Goal: Task Accomplishment & Management: Manage account settings

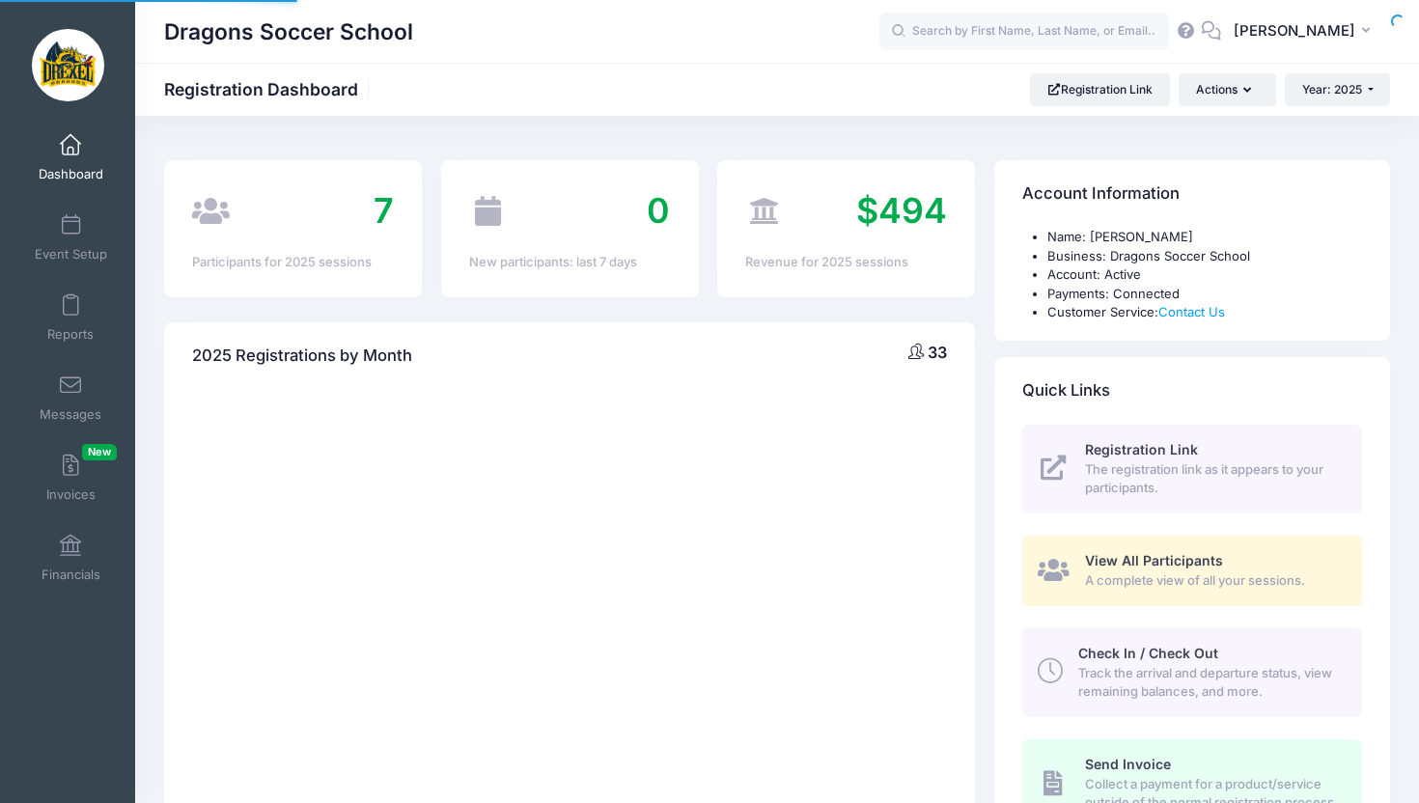
select select
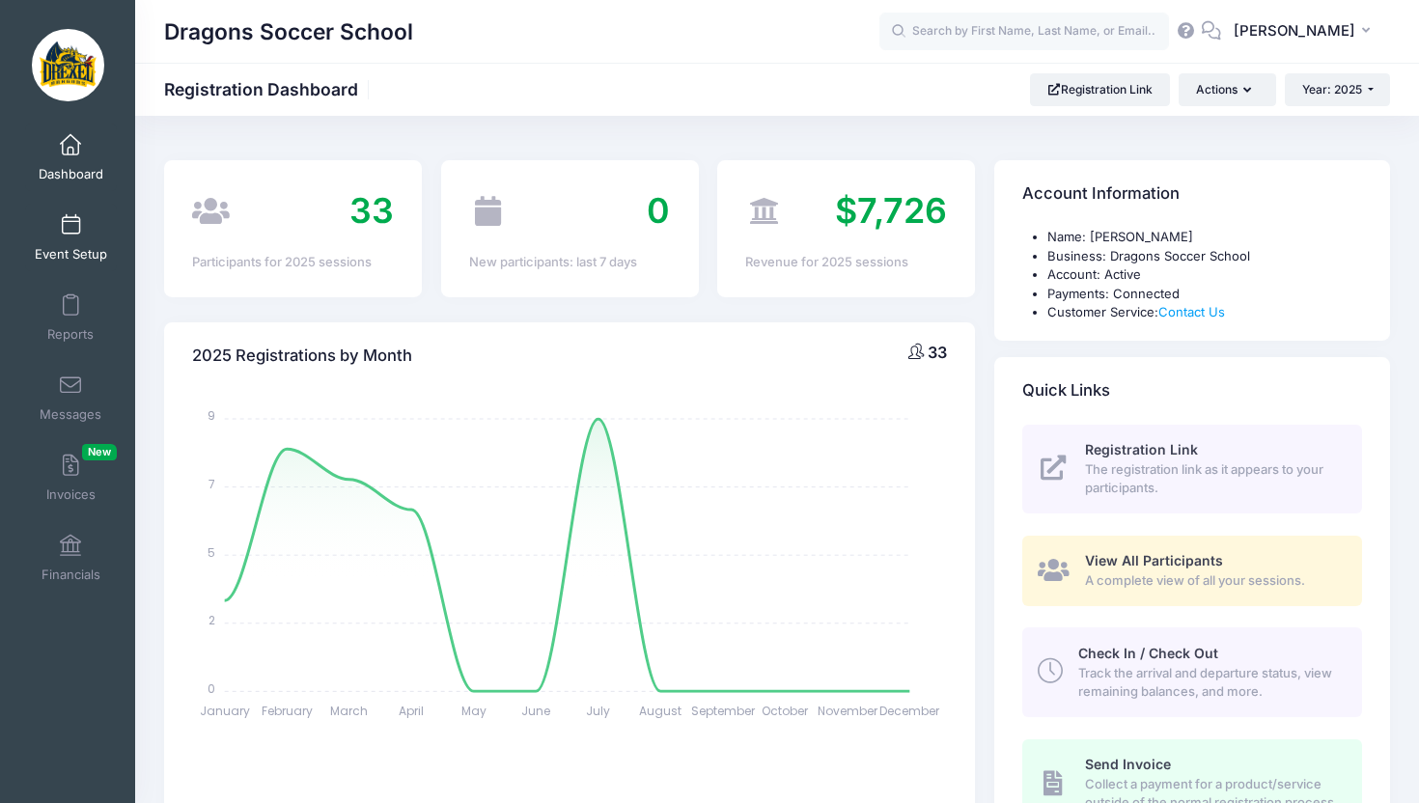
click at [70, 232] on span at bounding box center [70, 225] width 0 height 21
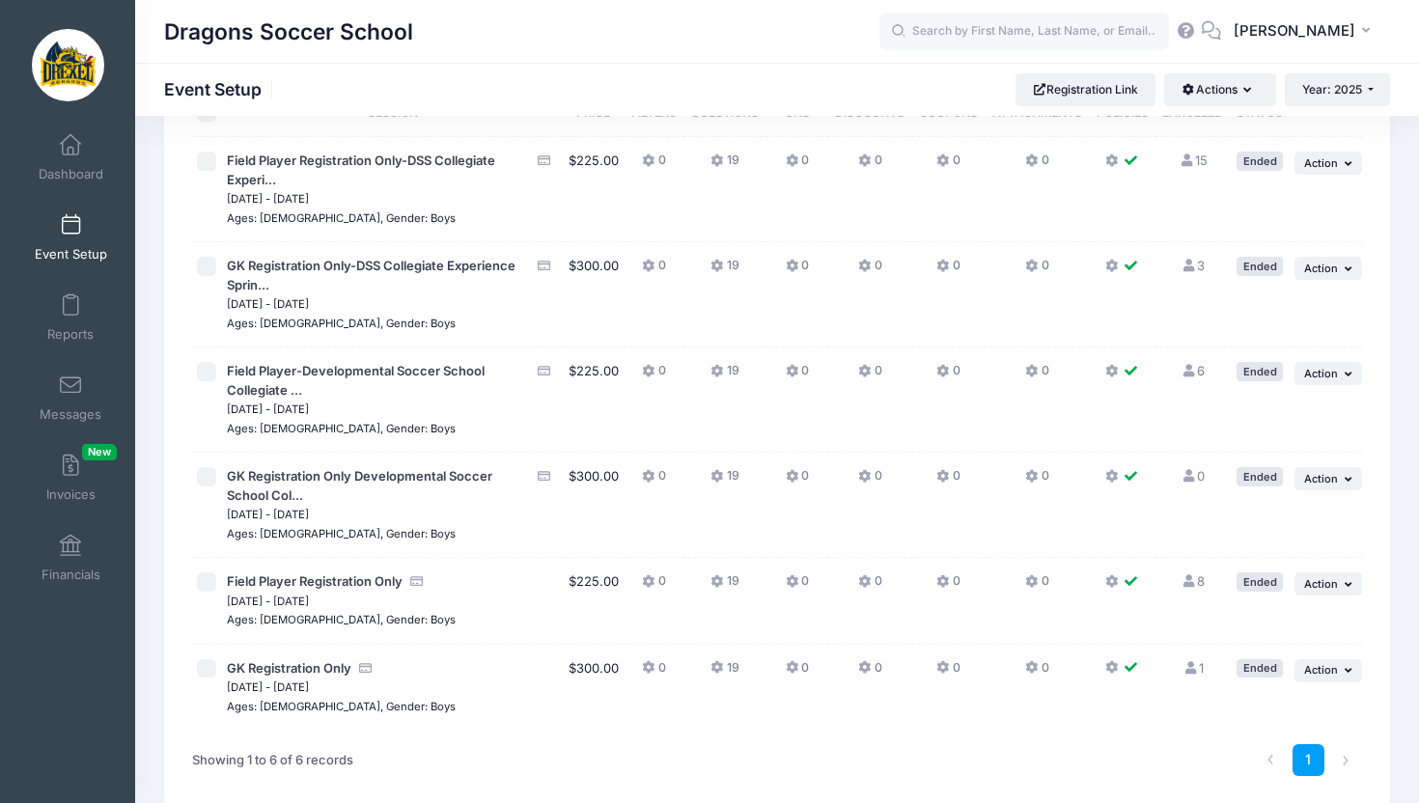
scroll to position [236, 0]
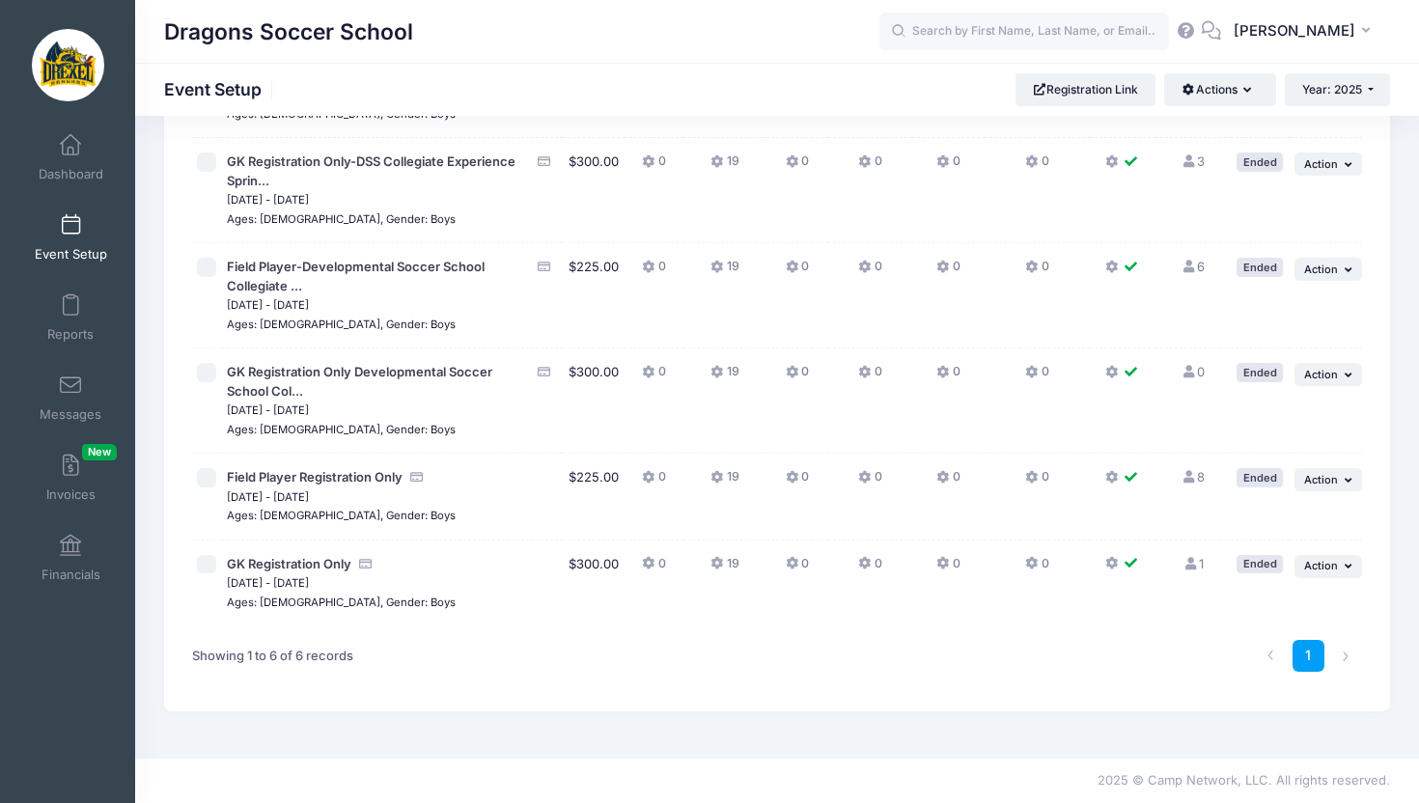
click at [1199, 479] on link "8 Full" at bounding box center [1192, 476] width 23 height 15
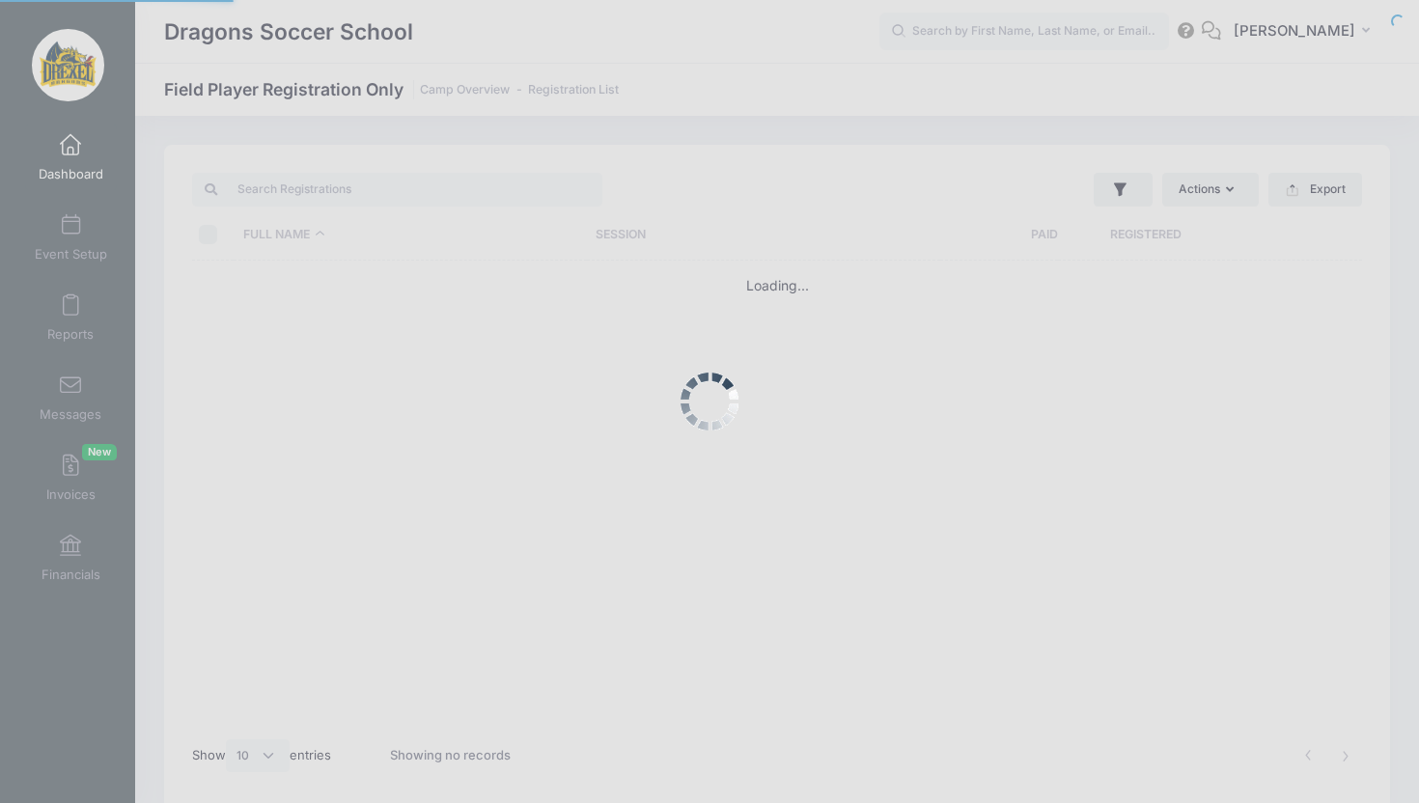
select select "10"
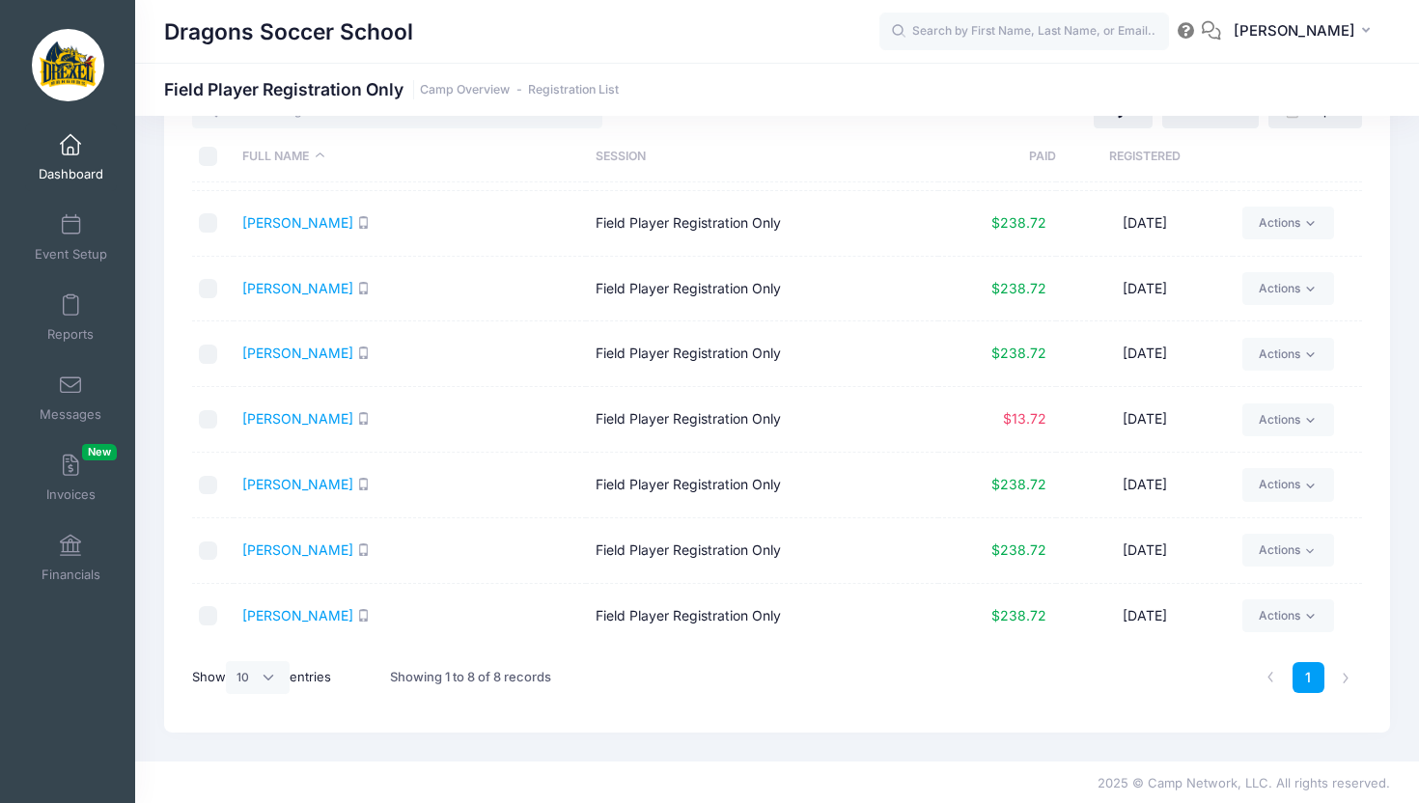
scroll to position [81, 0]
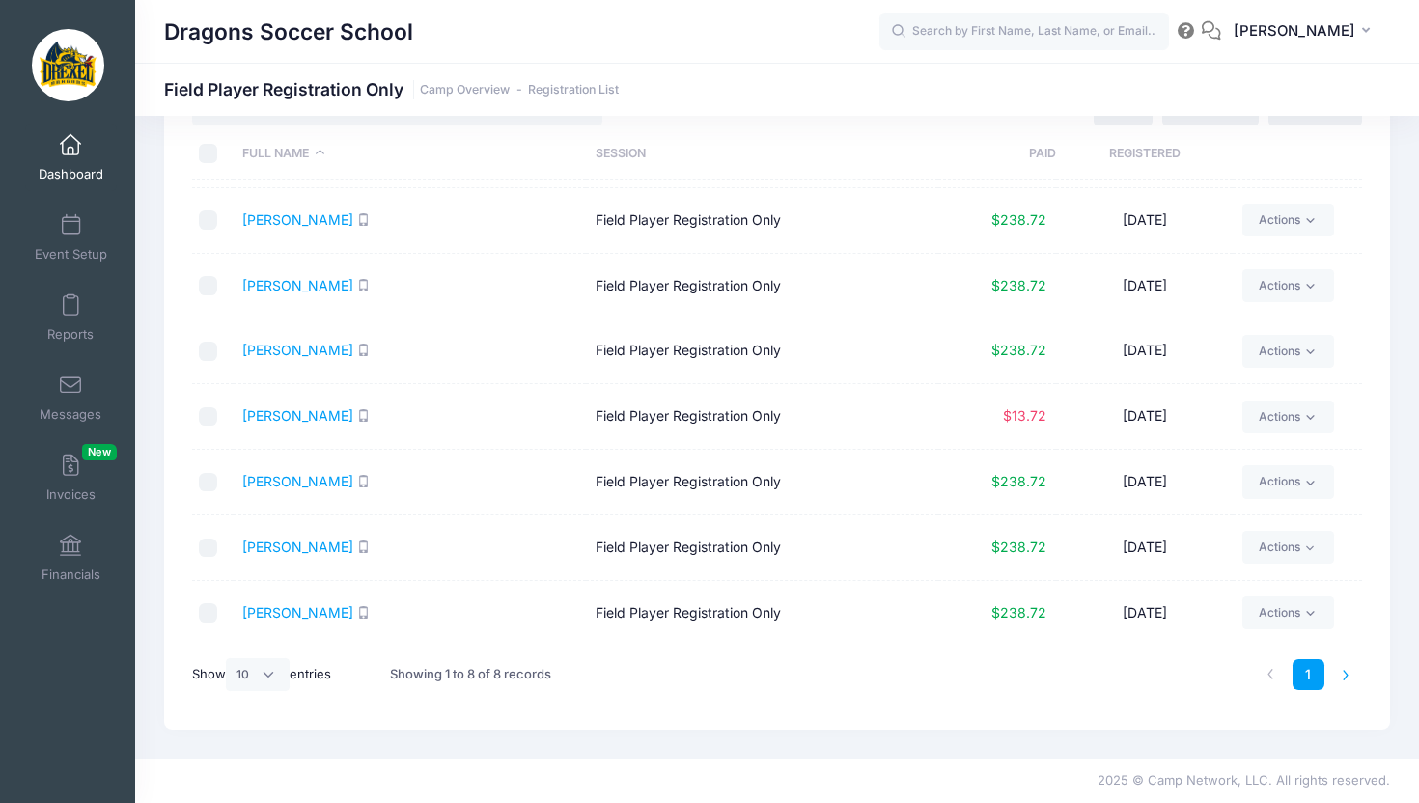
click at [1346, 677] on li at bounding box center [1346, 675] width 32 height 32
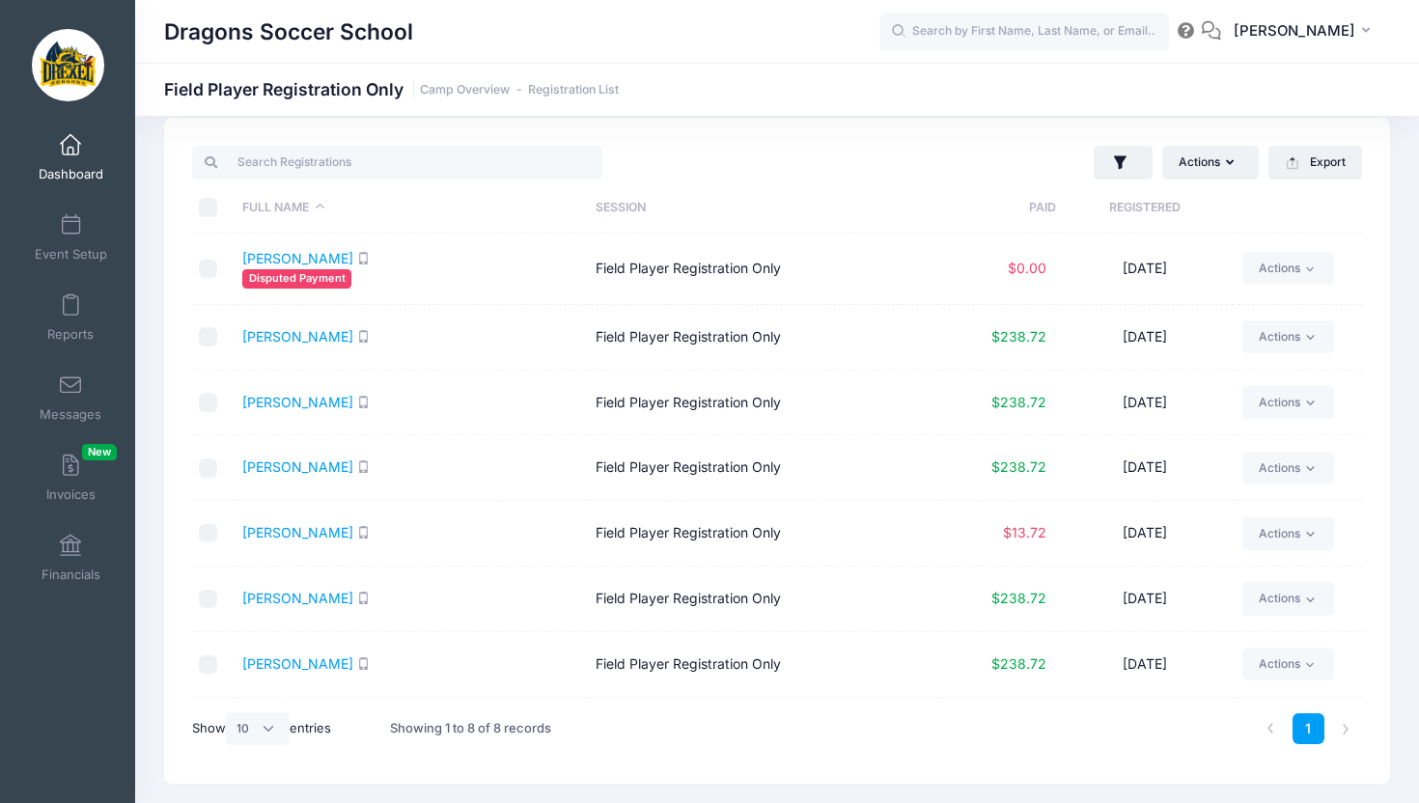
scroll to position [0, 0]
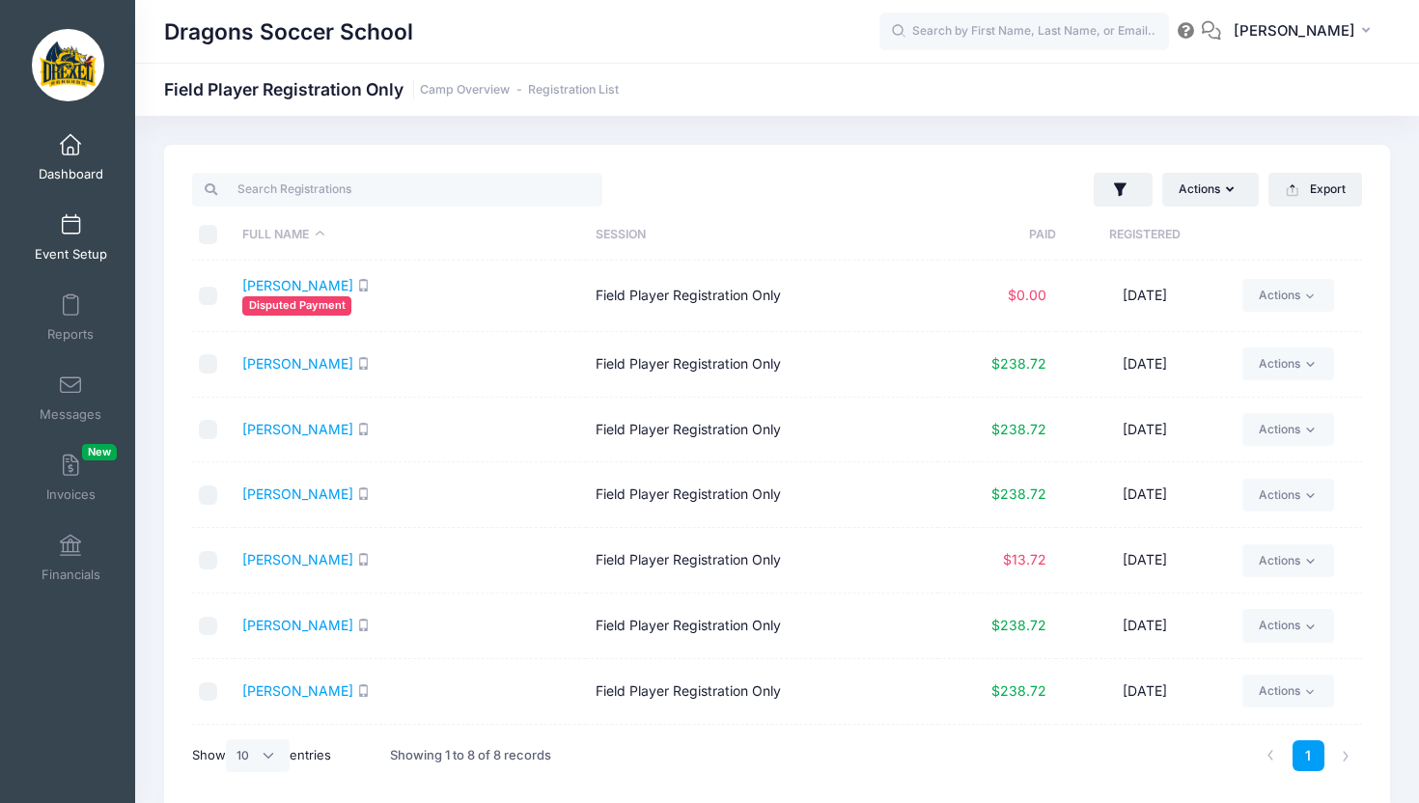
click at [76, 240] on link "Event Setup" at bounding box center [71, 238] width 92 height 68
click at [70, 225] on span at bounding box center [70, 225] width 0 height 21
click at [79, 240] on link "Event Setup" at bounding box center [71, 238] width 92 height 68
click at [70, 230] on span at bounding box center [70, 225] width 0 height 21
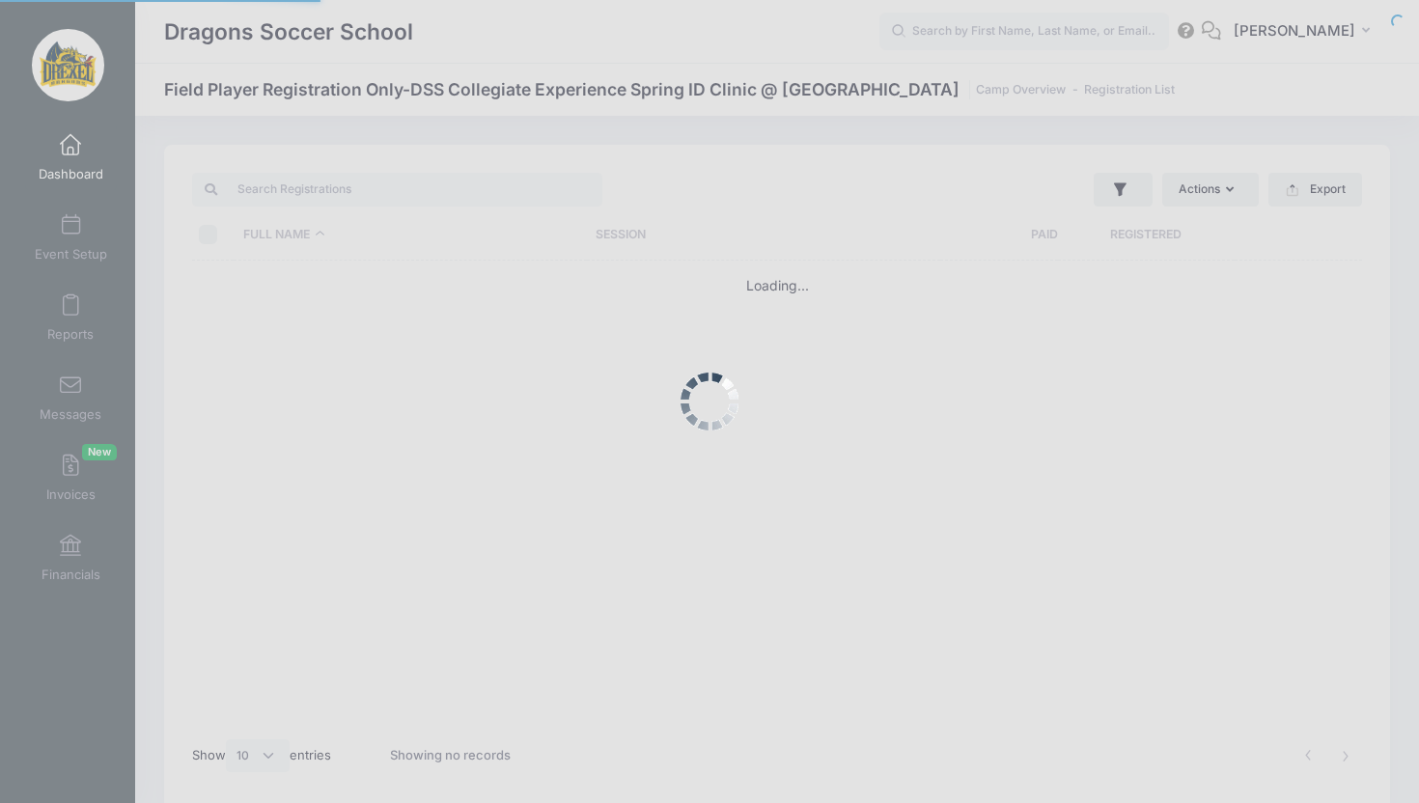
select select "10"
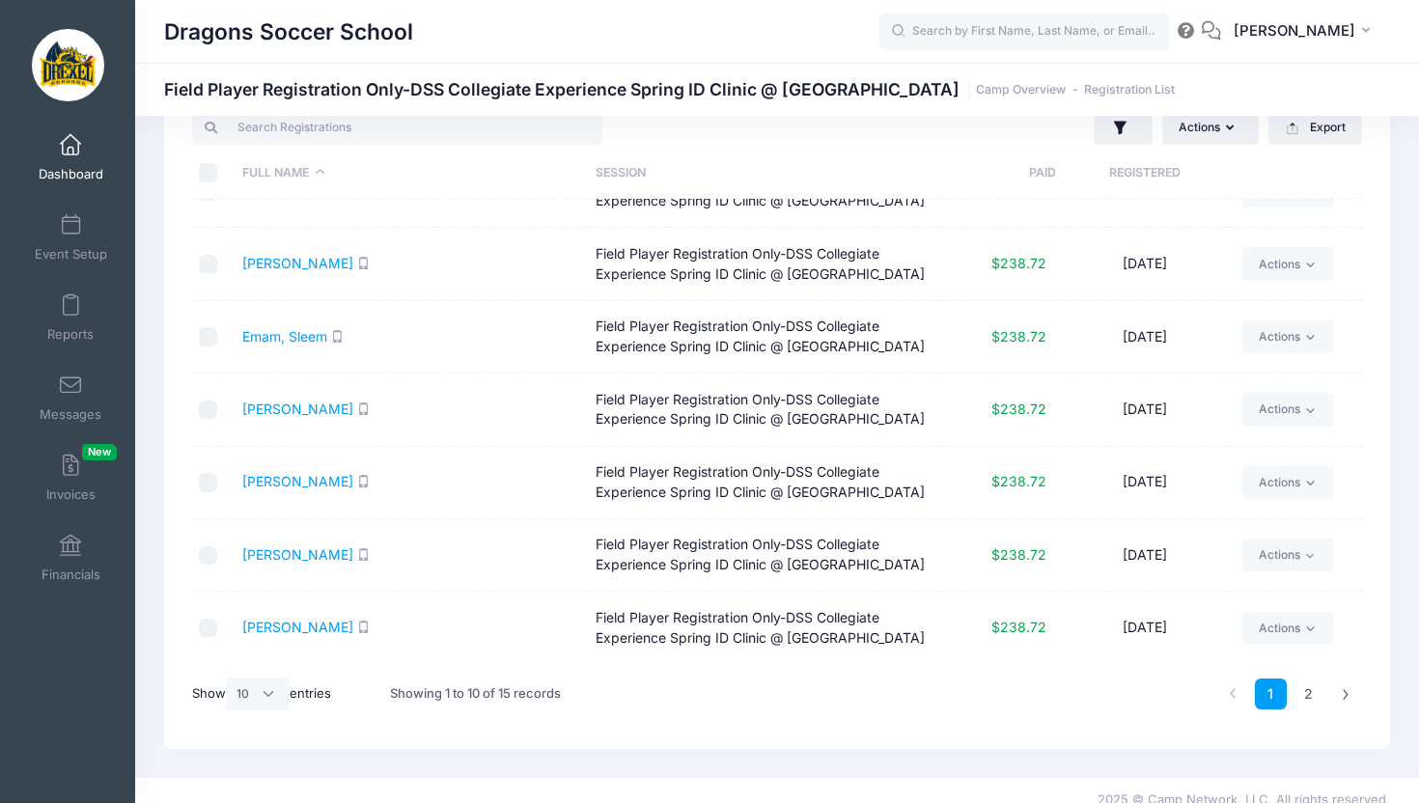
scroll to position [81, 0]
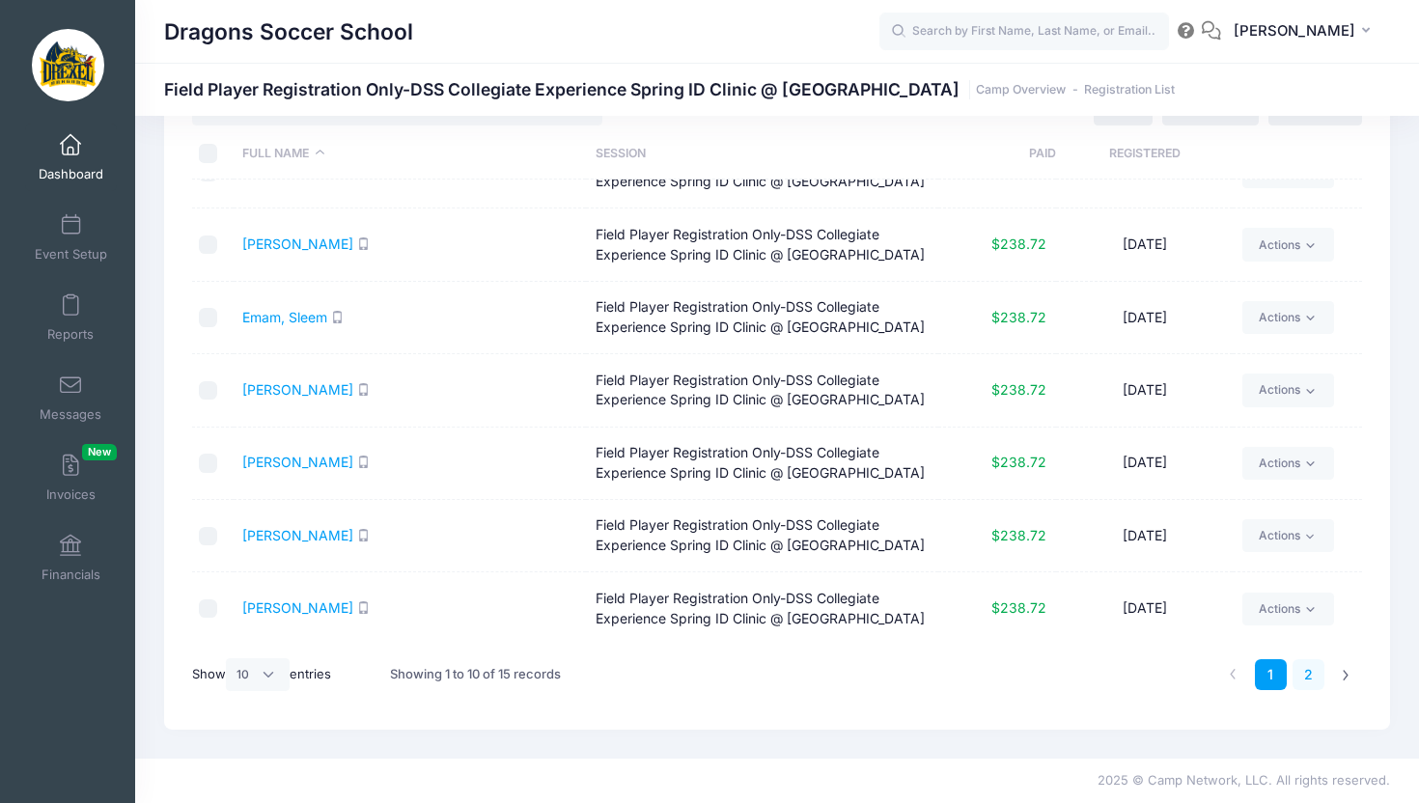
click at [1311, 667] on link "2" at bounding box center [1308, 675] width 32 height 32
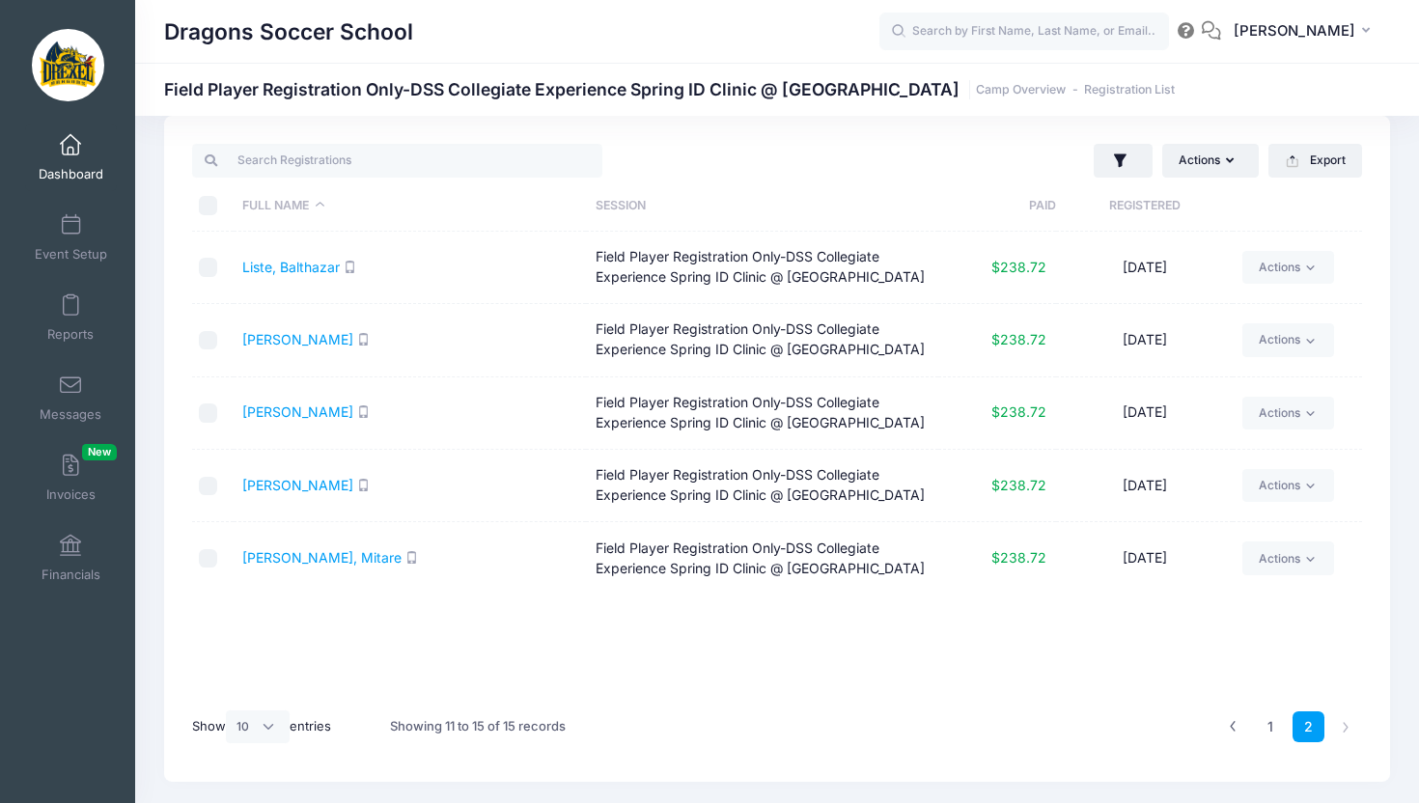
scroll to position [23, 0]
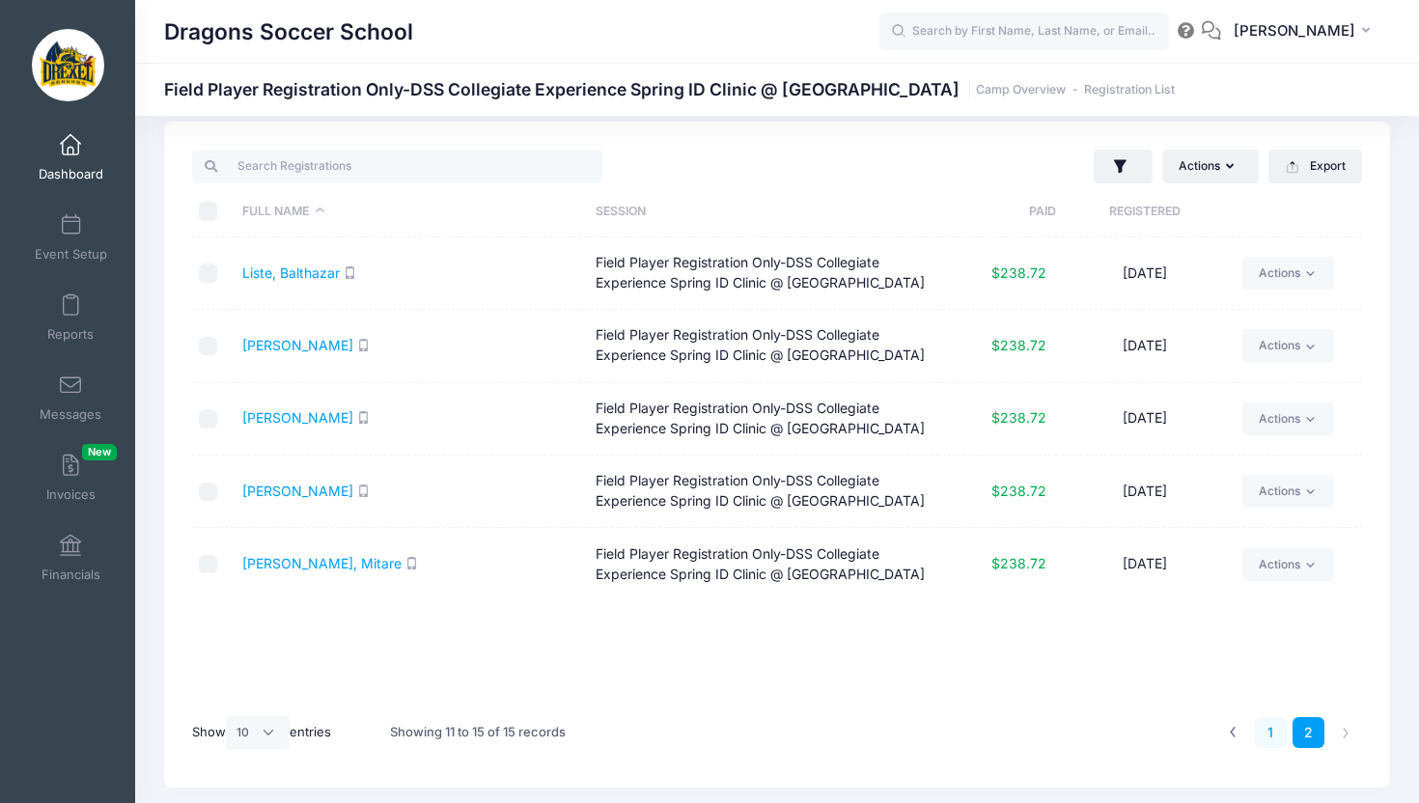
click at [1273, 736] on link "1" at bounding box center [1271, 733] width 32 height 32
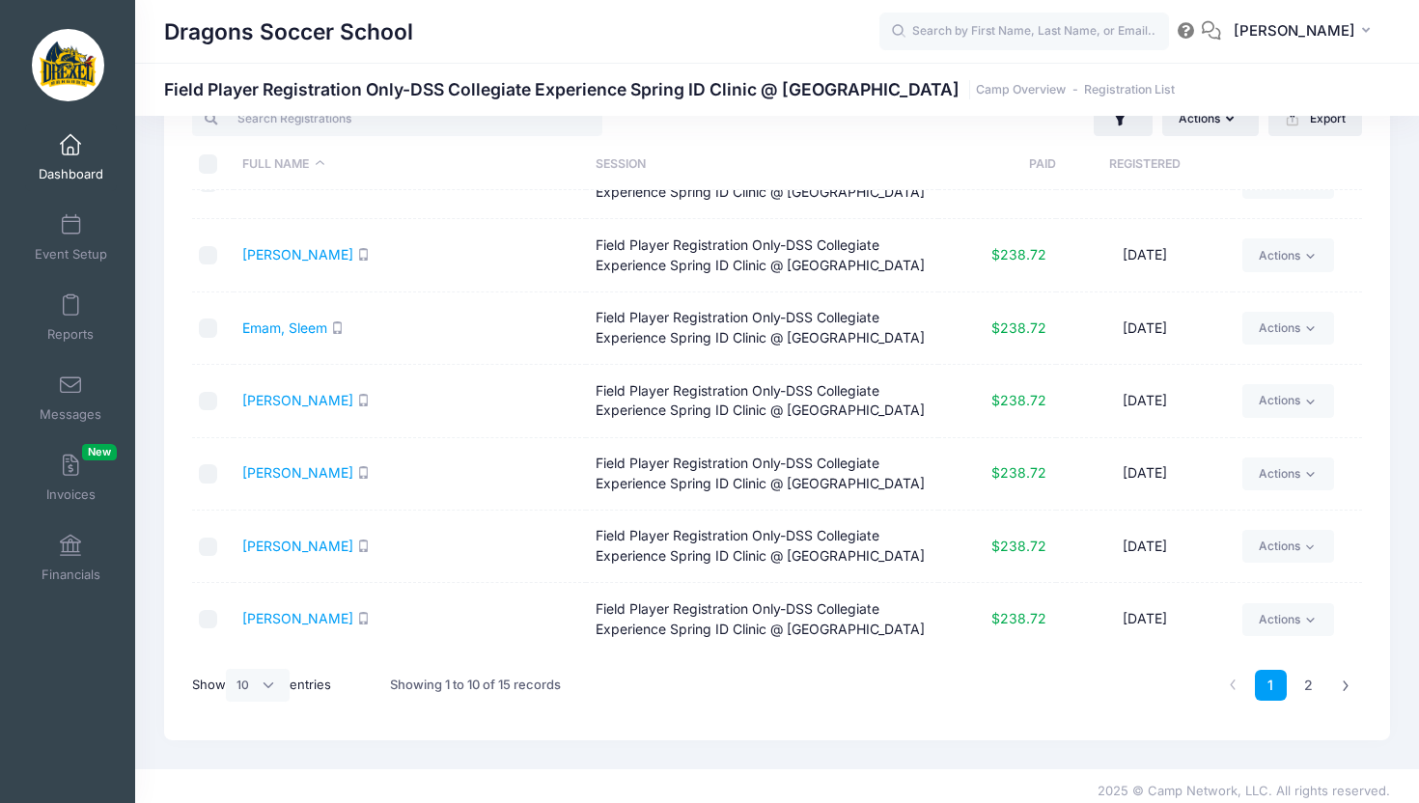
scroll to position [69, 0]
click at [70, 236] on span at bounding box center [70, 225] width 0 height 21
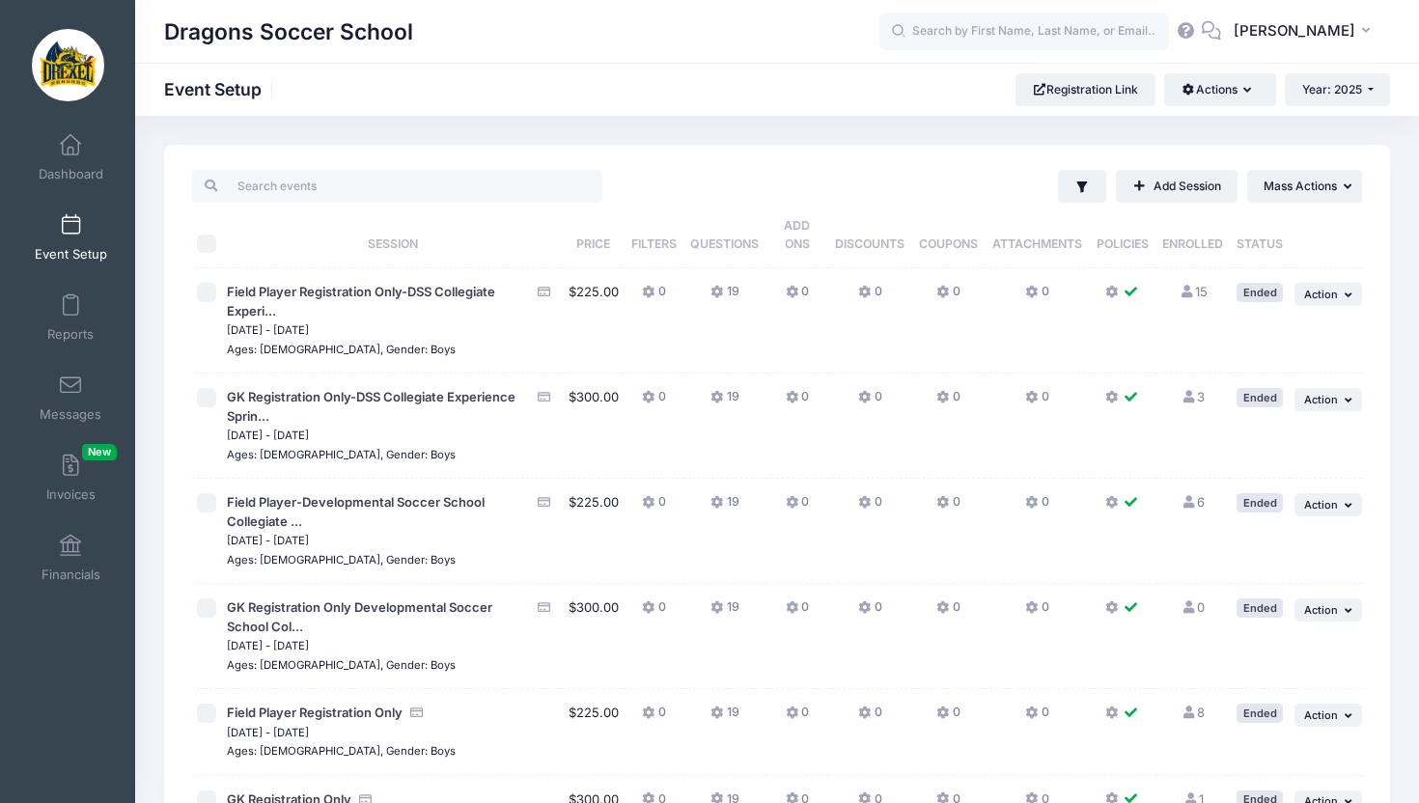
click at [1202, 398] on link "3 Full" at bounding box center [1192, 396] width 23 height 15
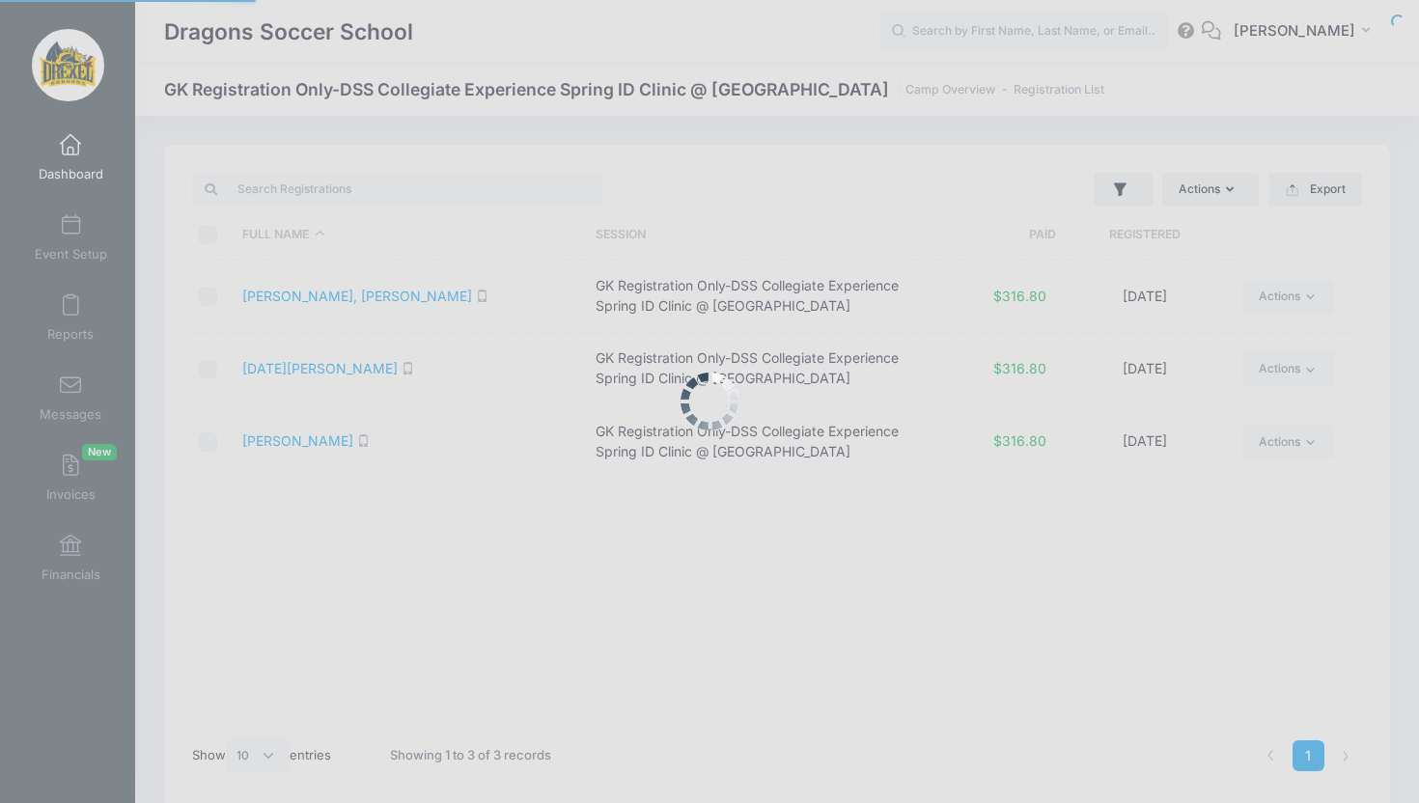
select select "10"
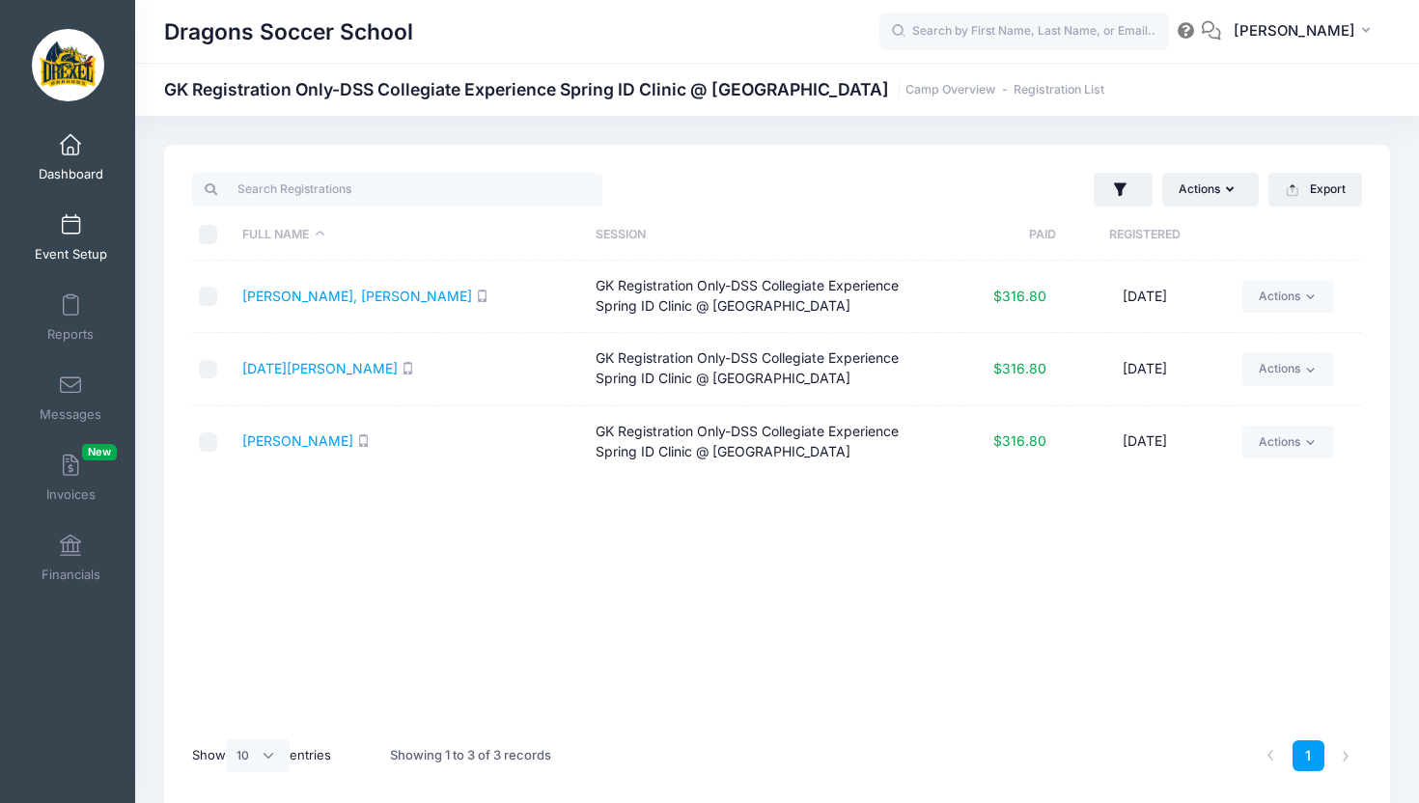
click at [70, 229] on span at bounding box center [70, 225] width 0 height 21
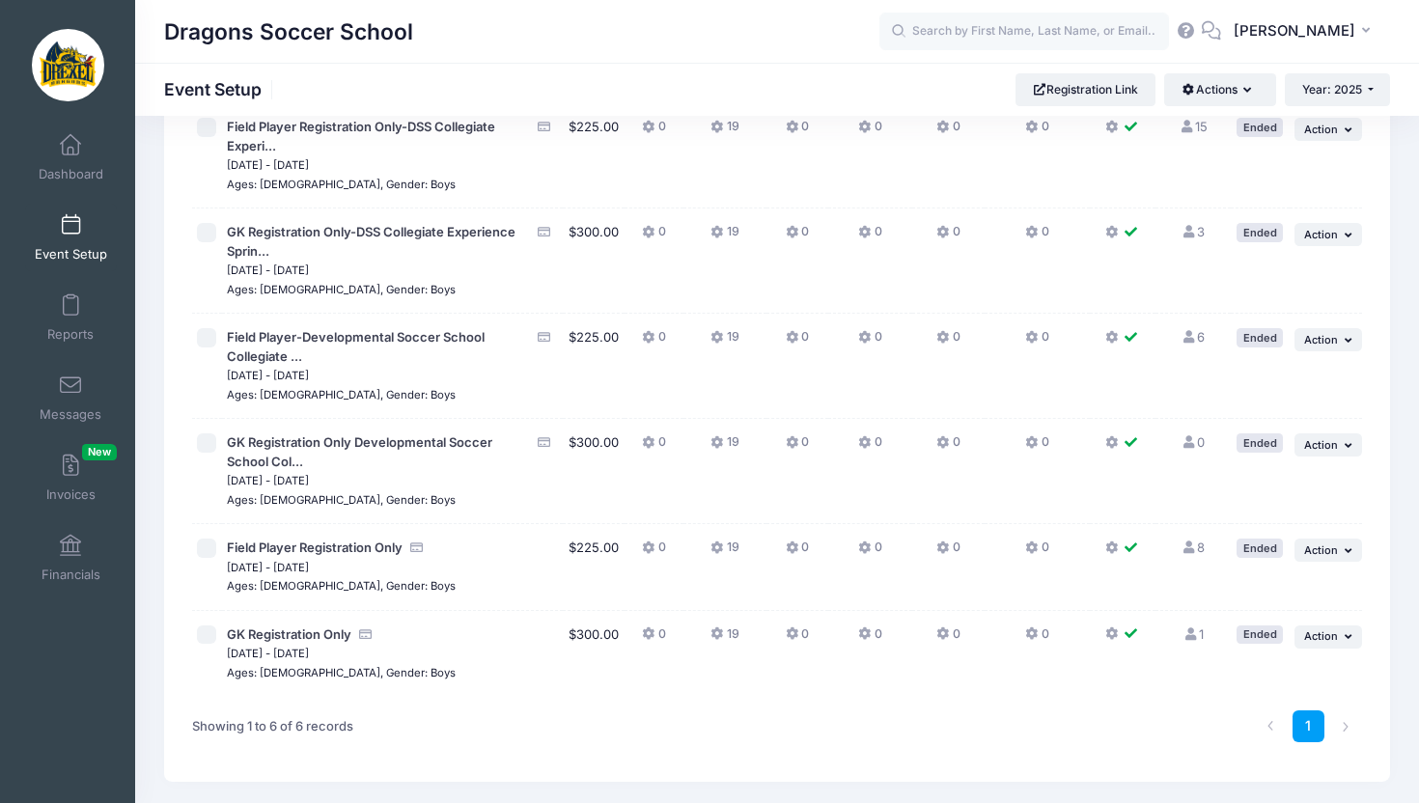
scroll to position [170, 0]
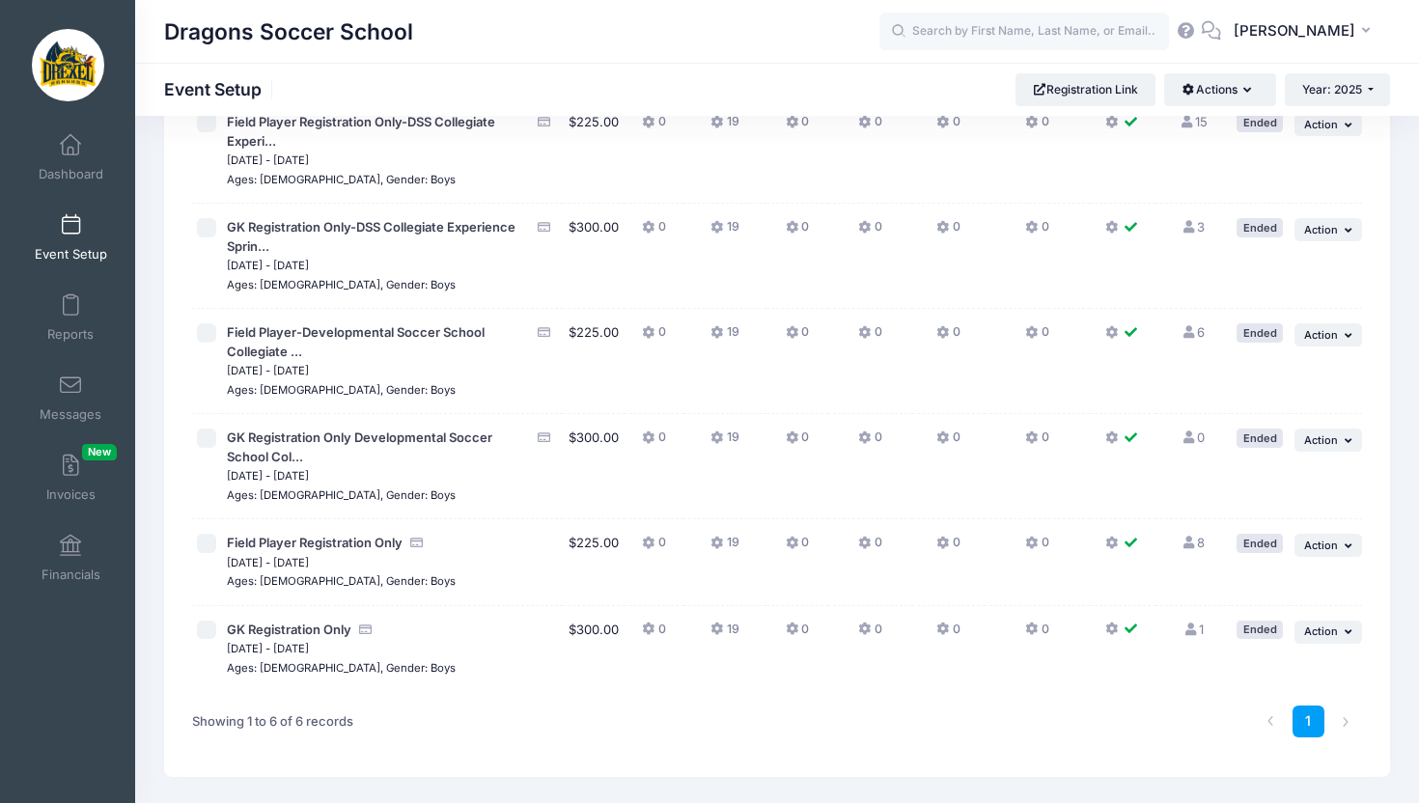
click at [1198, 631] on link "1 Full" at bounding box center [1192, 629] width 20 height 15
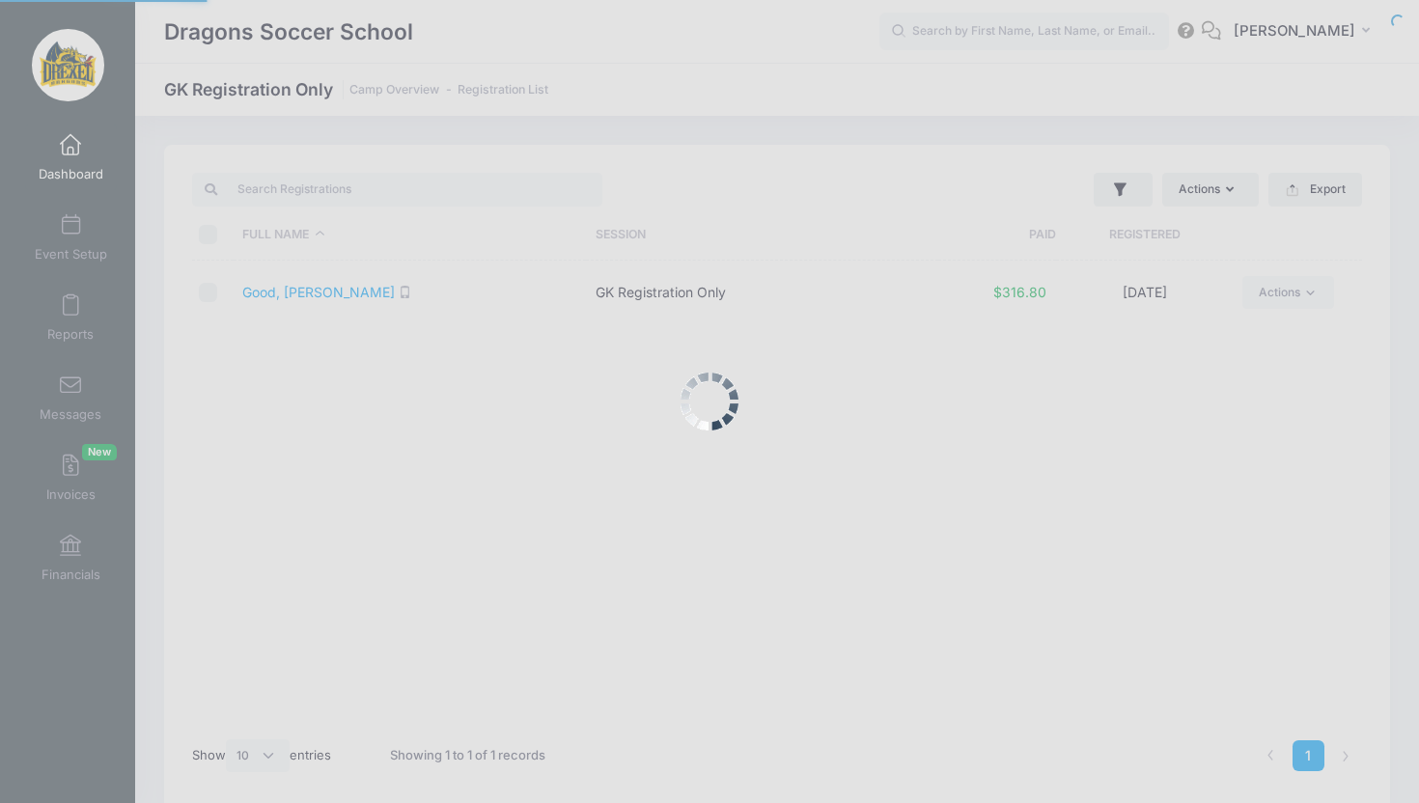
select select "10"
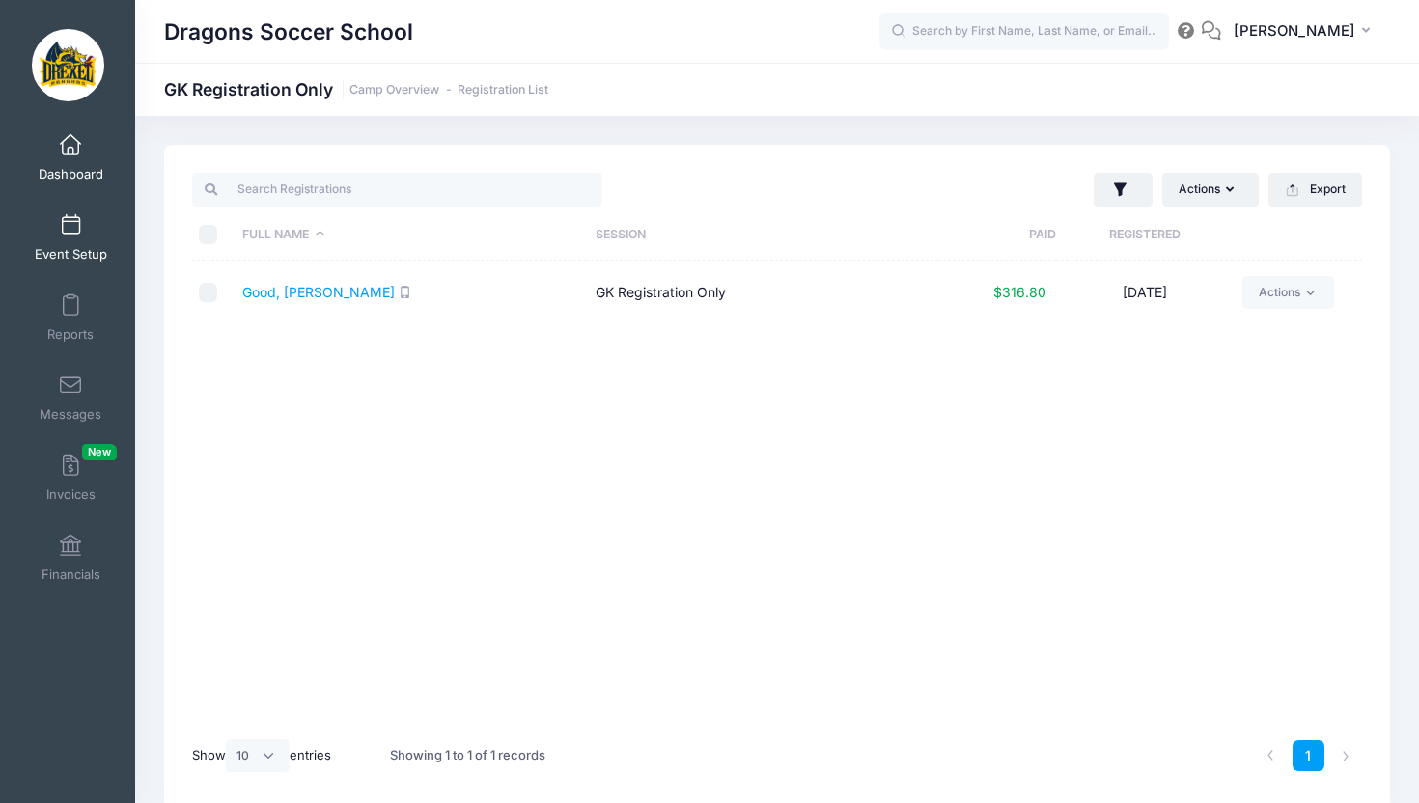
click at [70, 215] on span at bounding box center [70, 225] width 0 height 21
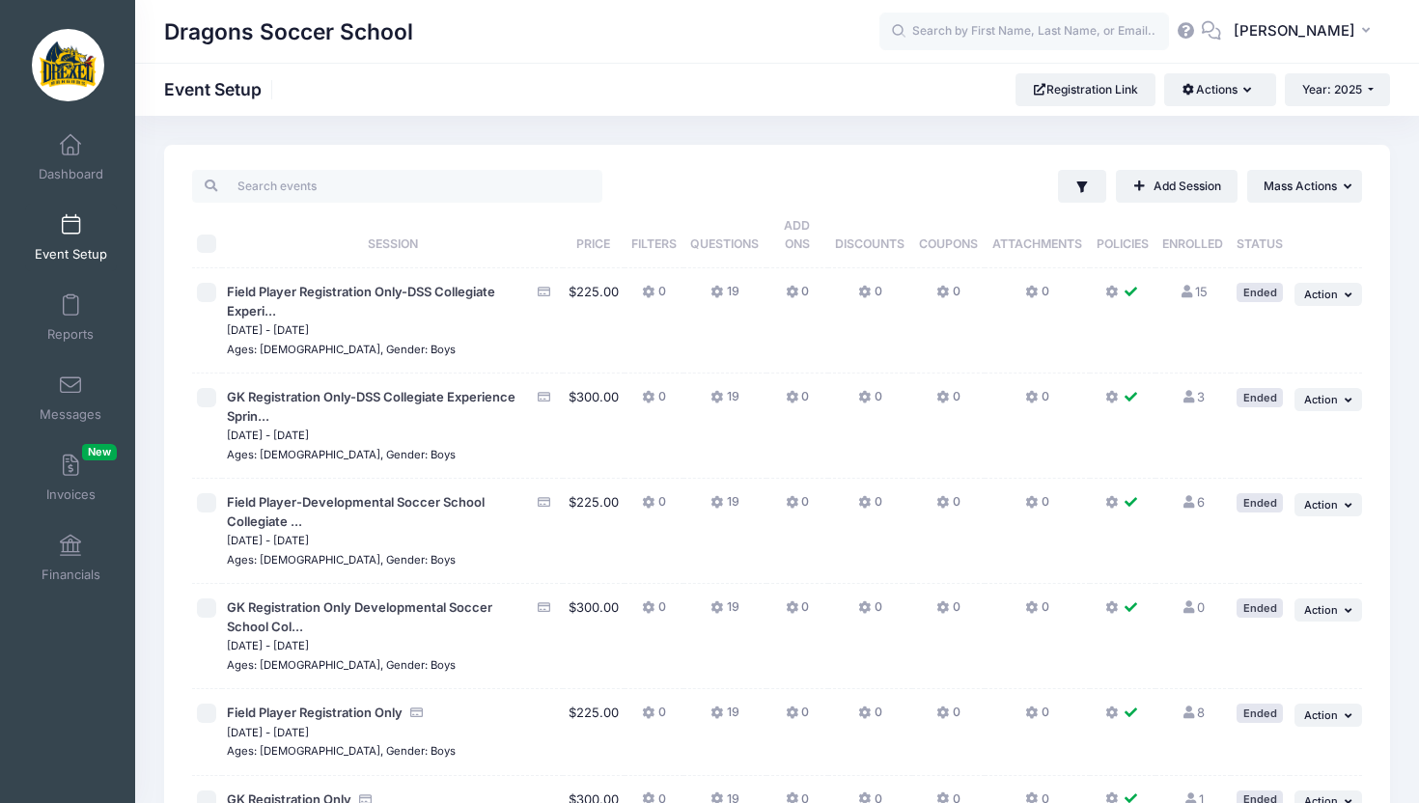
scroll to position [236, 0]
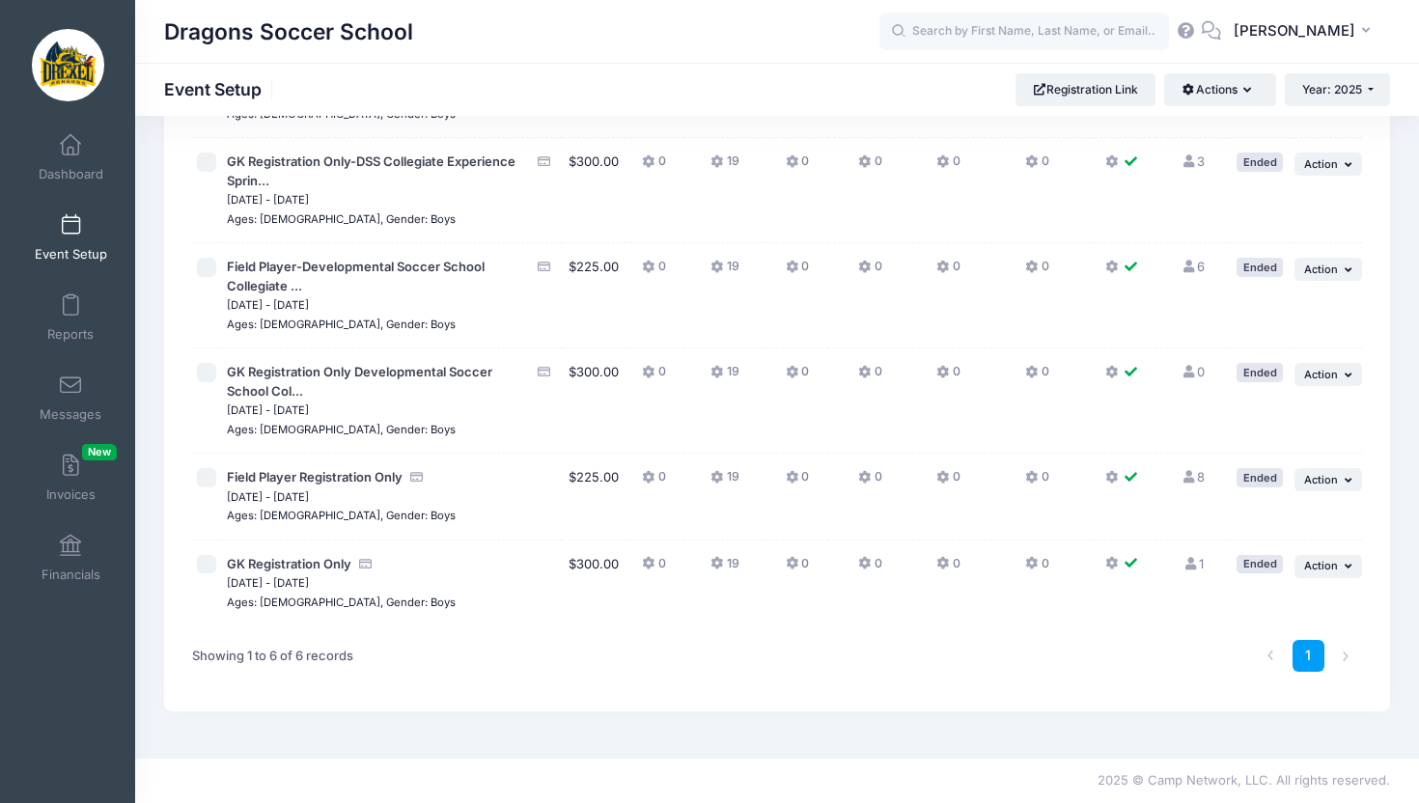
click at [1197, 481] on link "8 Full" at bounding box center [1192, 476] width 23 height 15
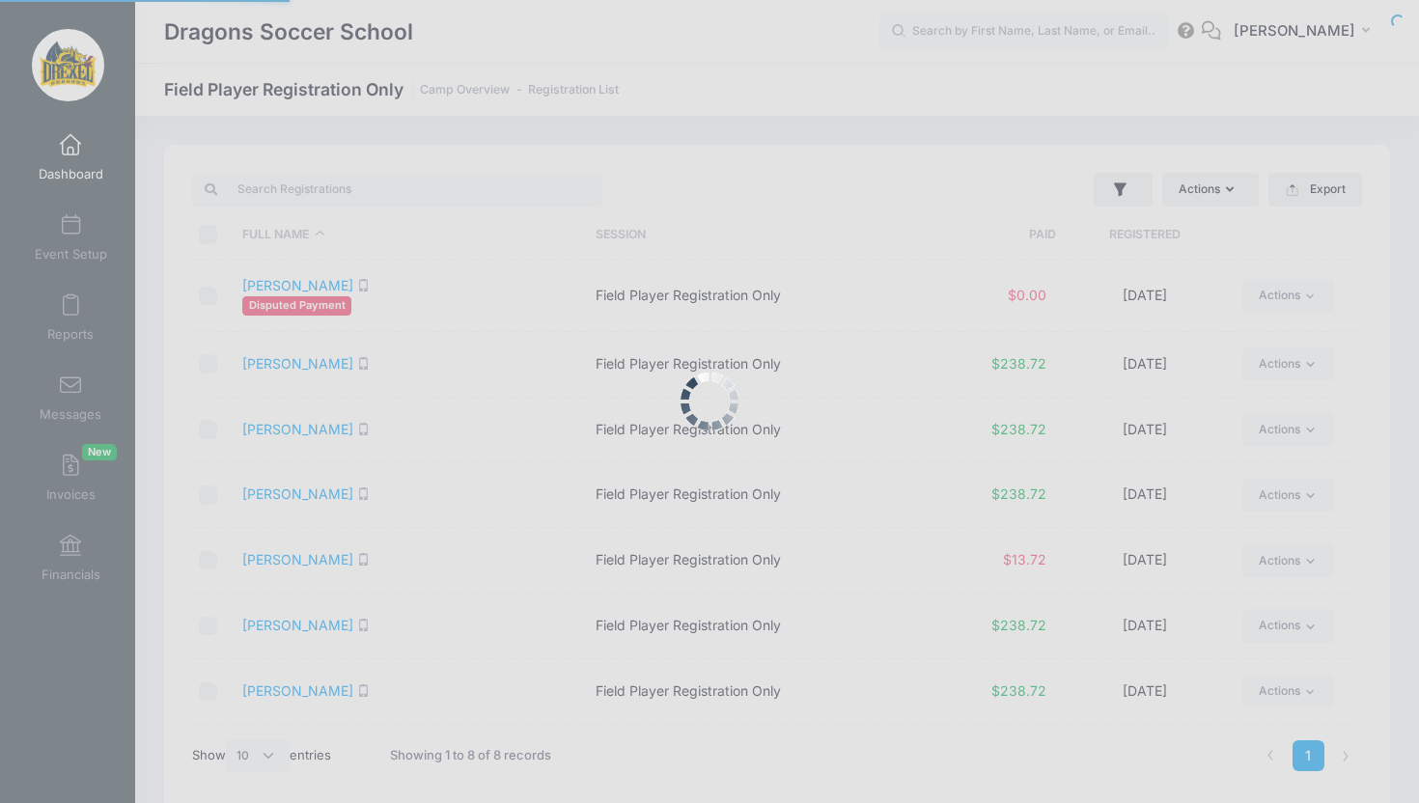
select select "10"
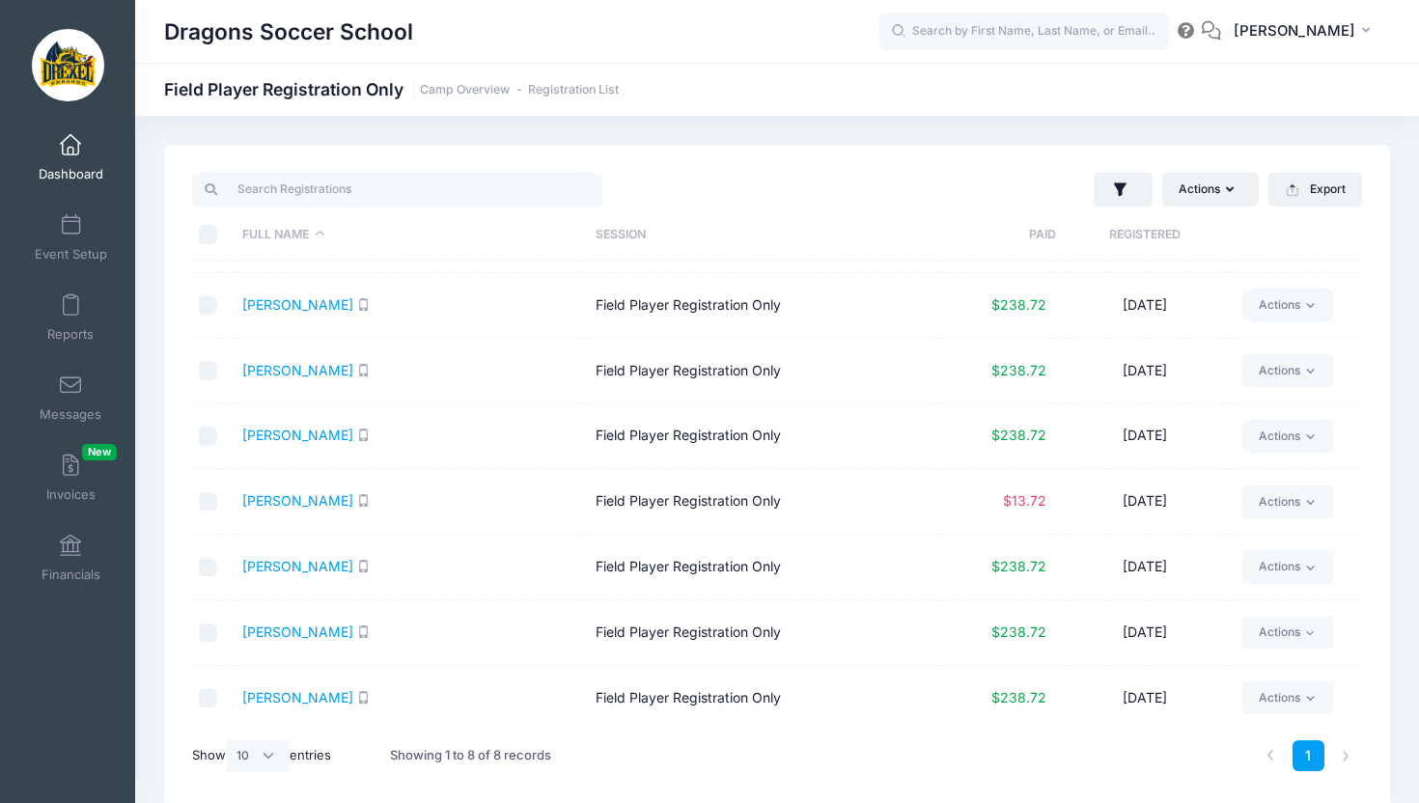
scroll to position [63, 0]
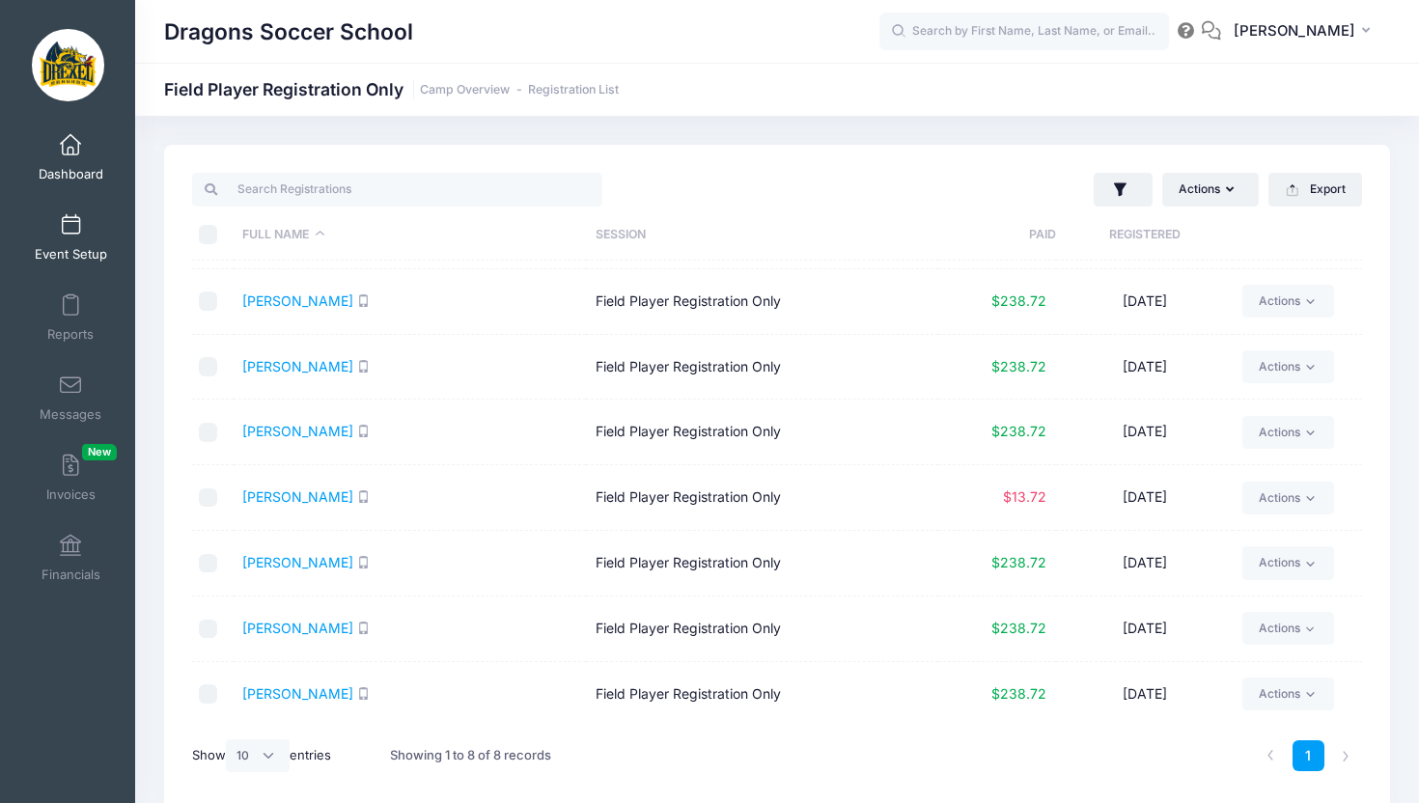
click at [74, 236] on link "Event Setup" at bounding box center [71, 238] width 92 height 68
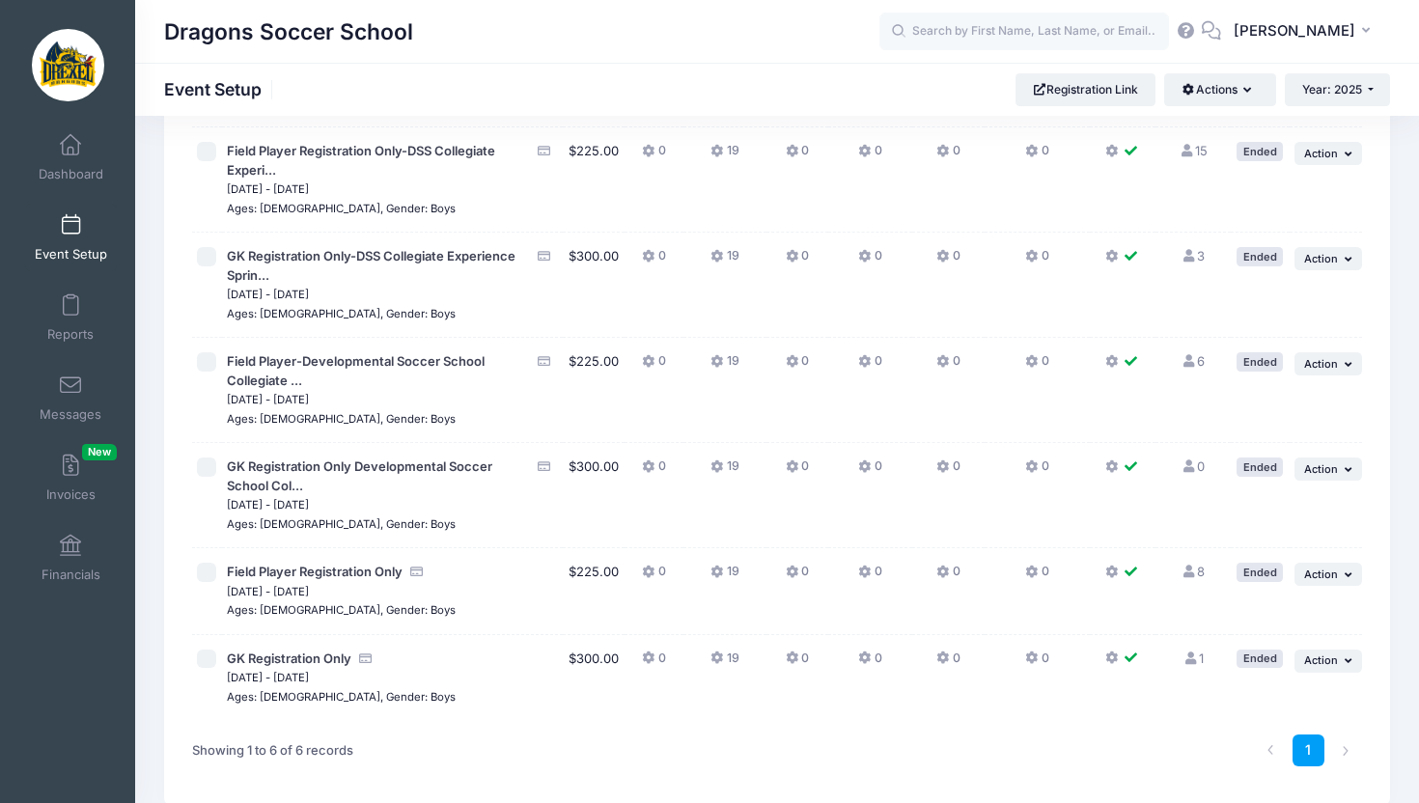
scroll to position [143, 0]
click at [1194, 366] on link "6 Full" at bounding box center [1192, 358] width 23 height 15
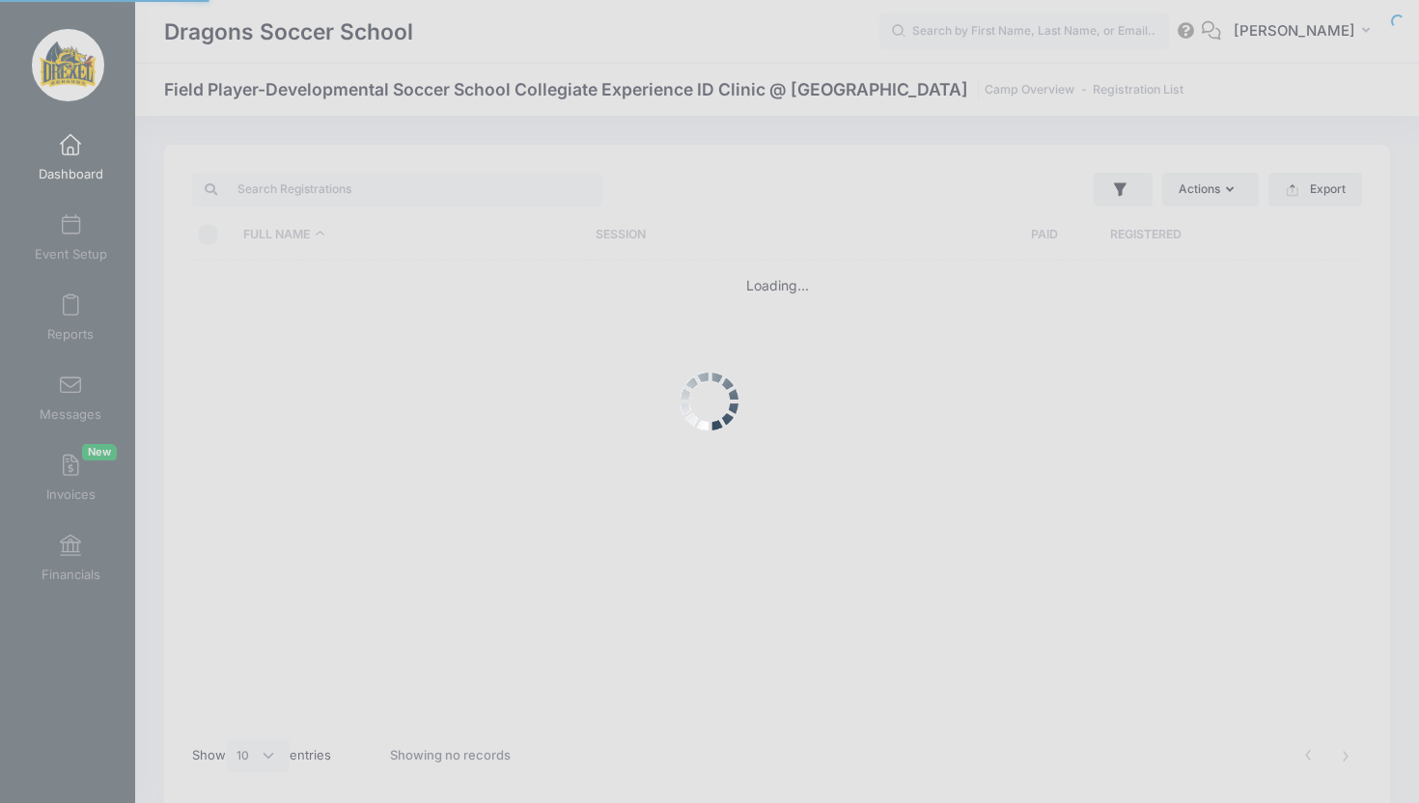
select select "10"
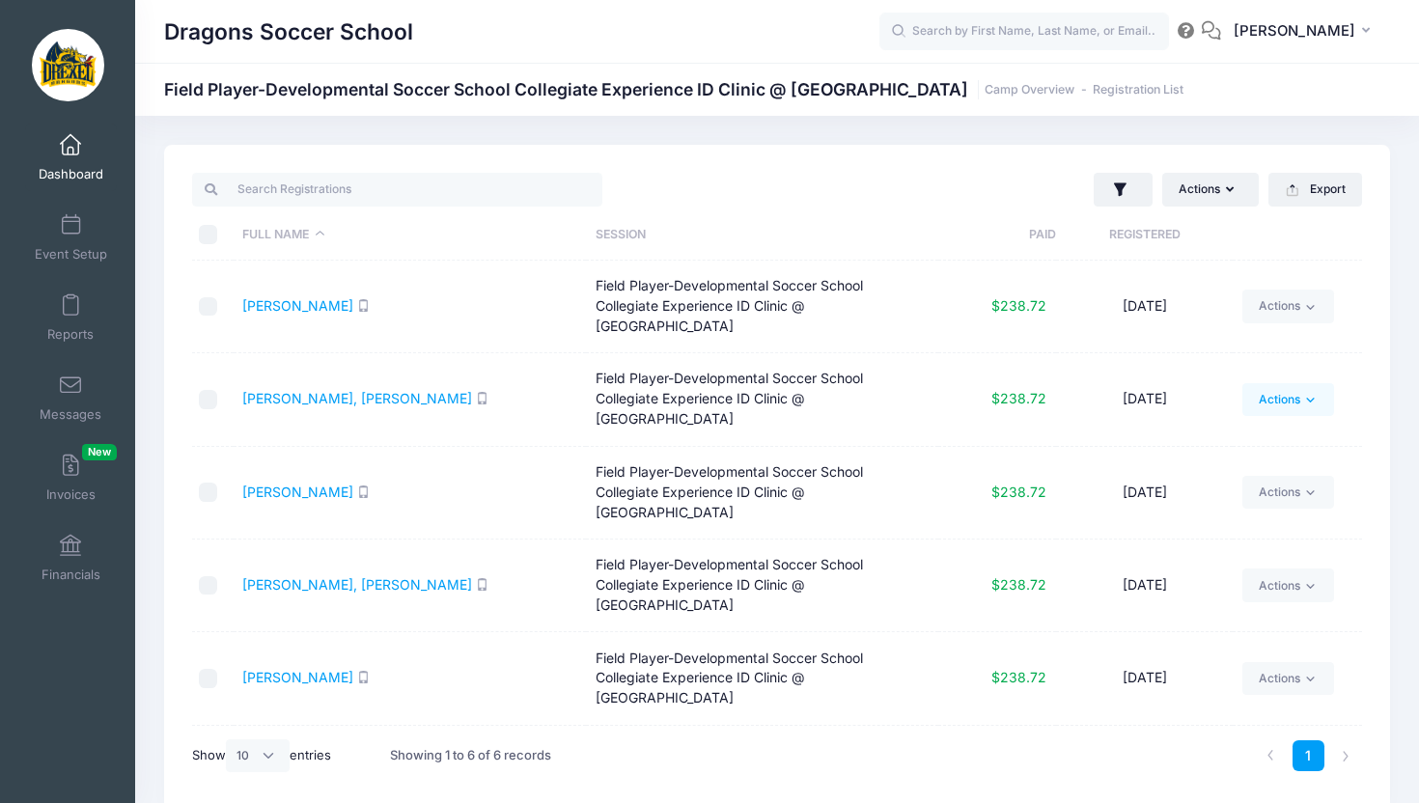
click at [1284, 383] on link "Actions" at bounding box center [1288, 399] width 92 height 33
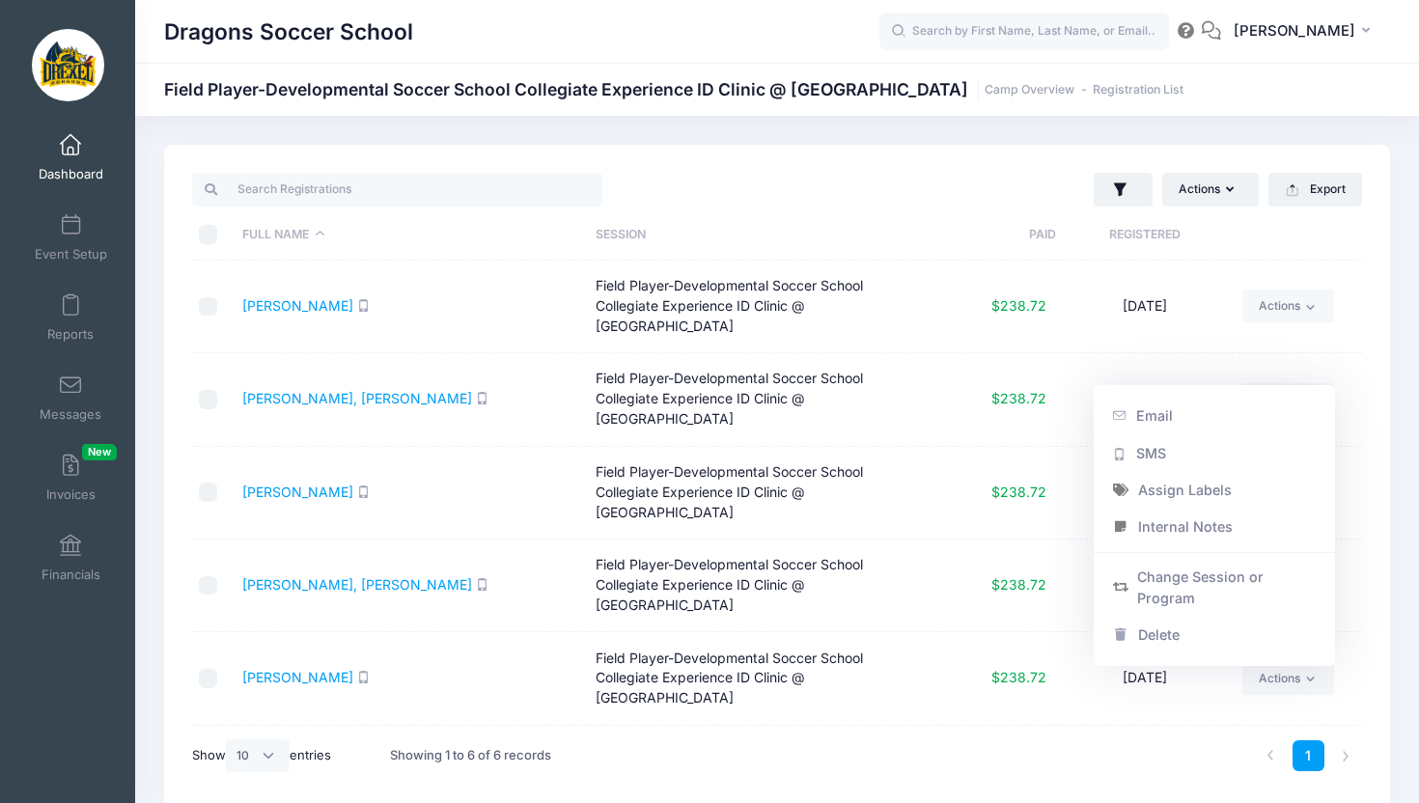
click at [1283, 383] on link "Actions" at bounding box center [1288, 399] width 92 height 33
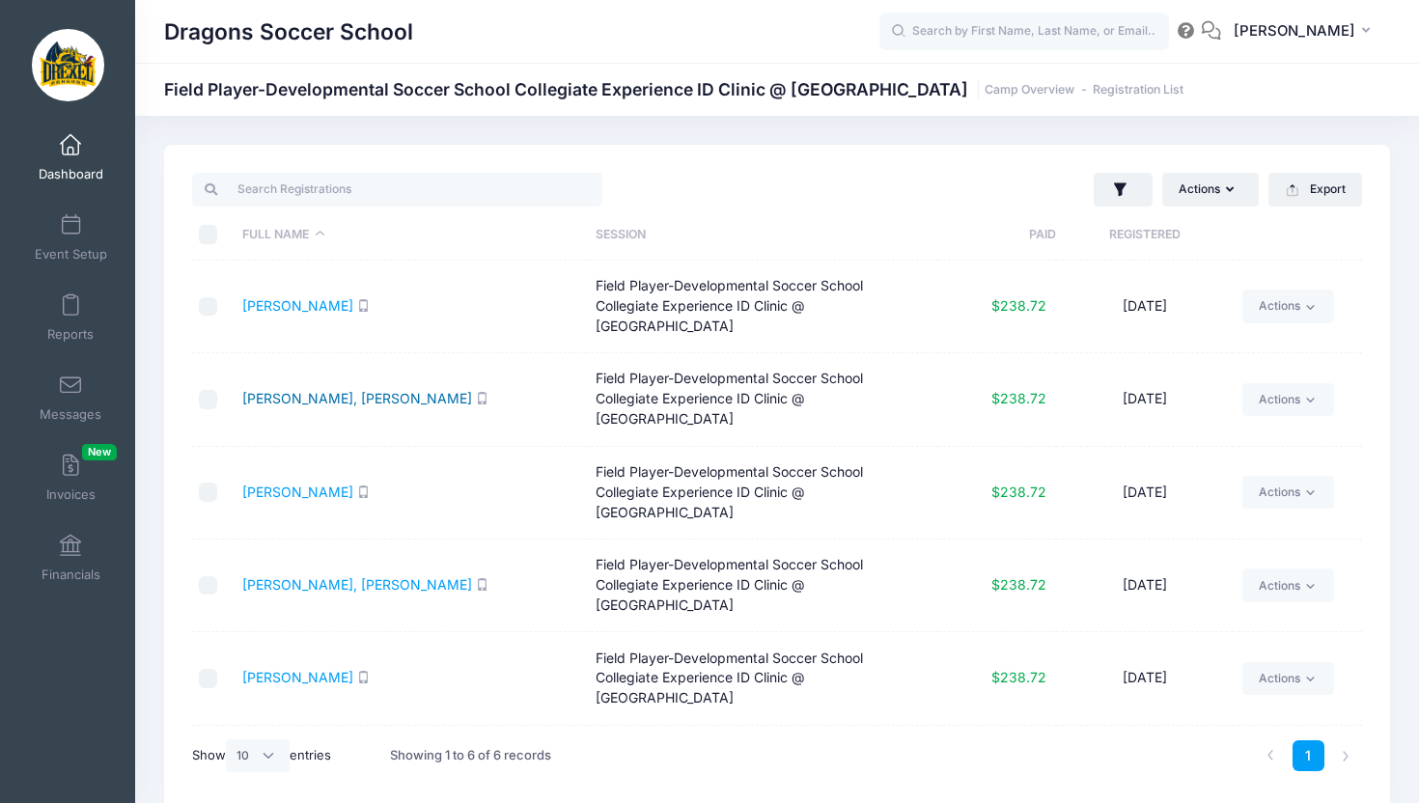
click at [284, 390] on link "[PERSON_NAME], [PERSON_NAME]" at bounding box center [357, 398] width 230 height 16
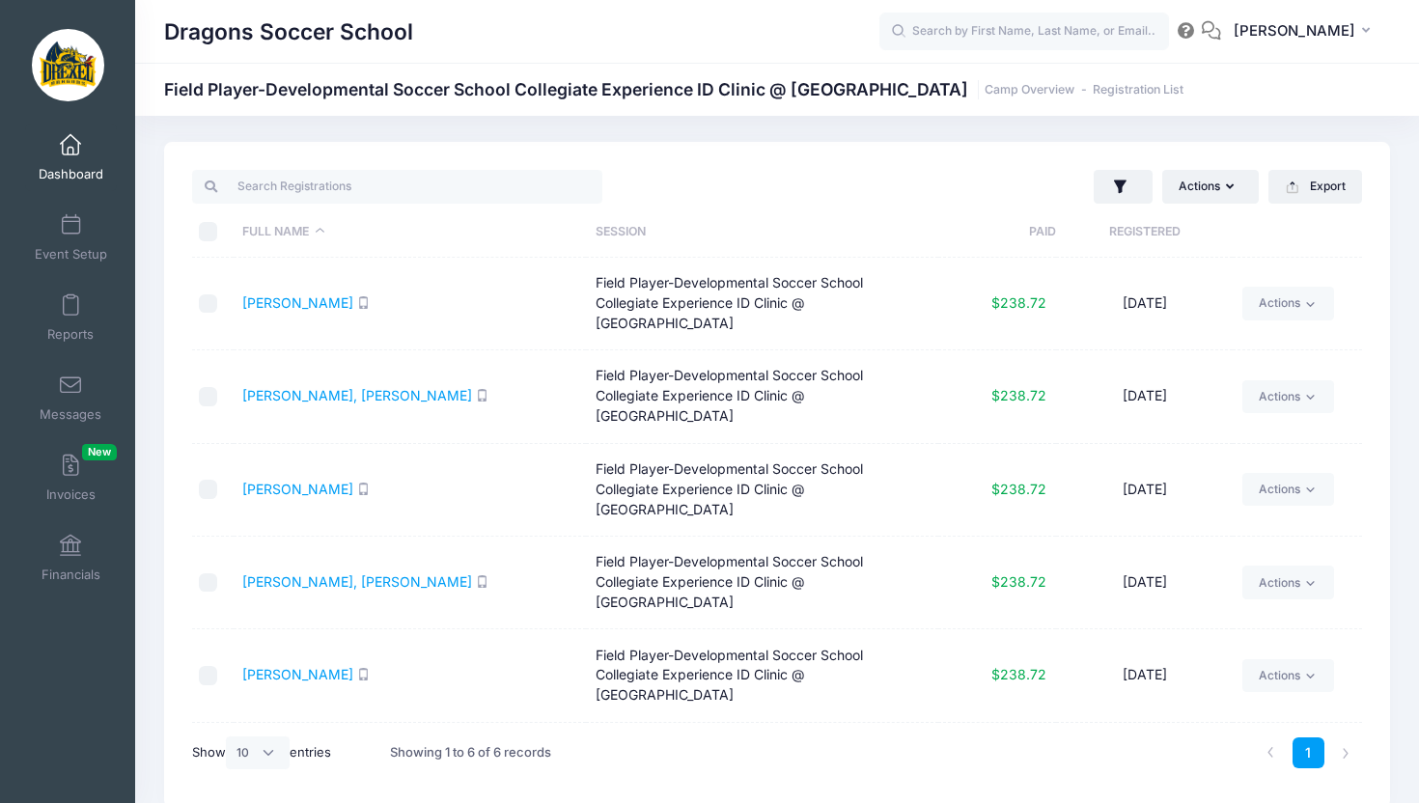
scroll to position [6, 0]
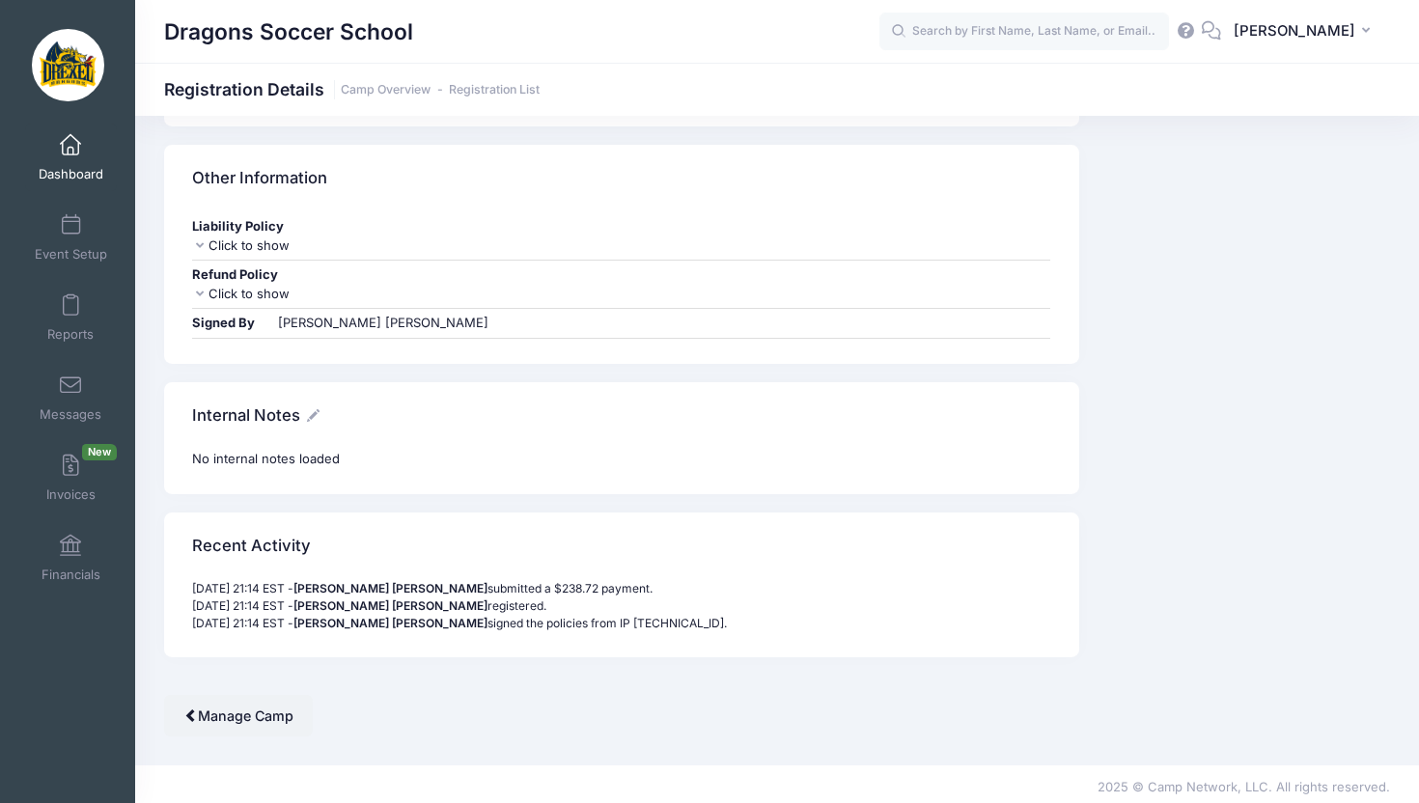
scroll to position [1882, 0]
